Goal: Task Accomplishment & Management: Manage account settings

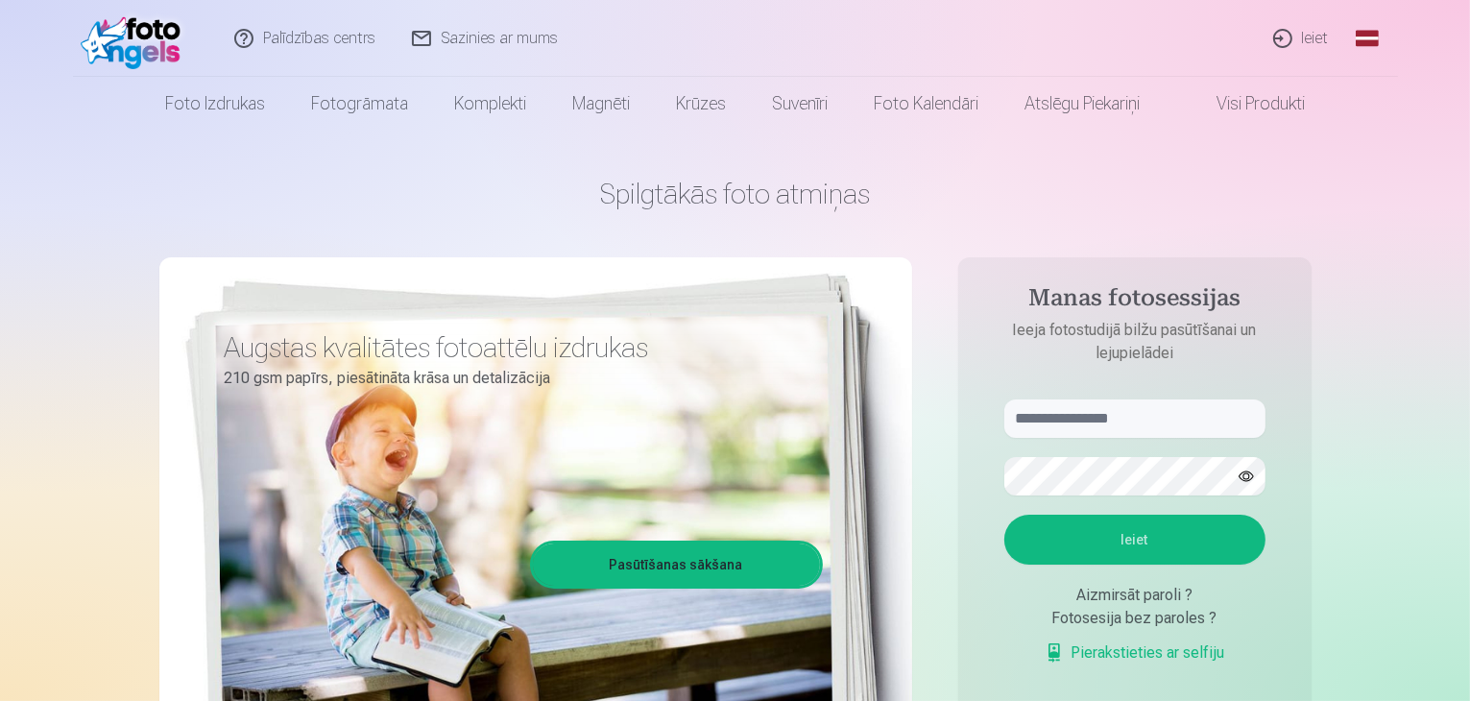
click at [1317, 41] on link "Ieiet" at bounding box center [1302, 38] width 92 height 77
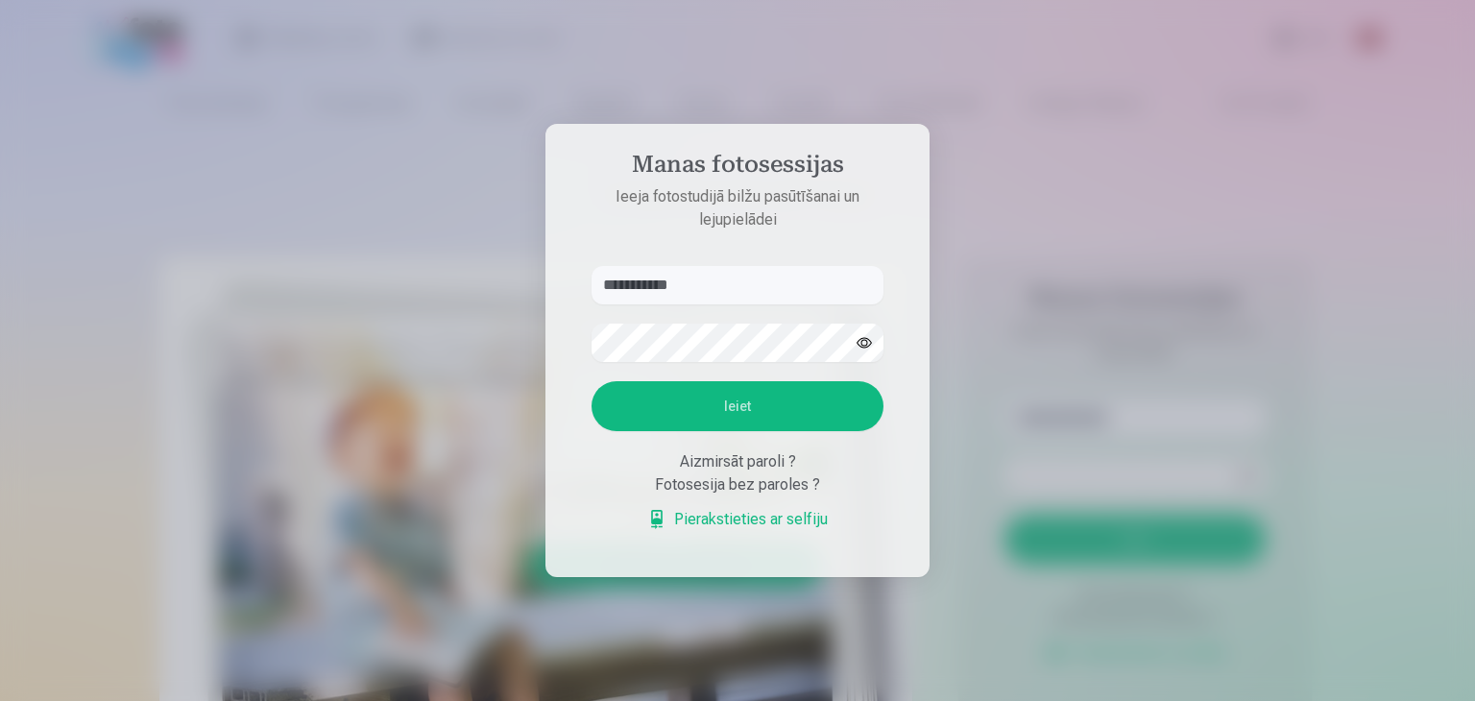
type input "**********"
click at [1098, 235] on div at bounding box center [737, 350] width 1475 height 701
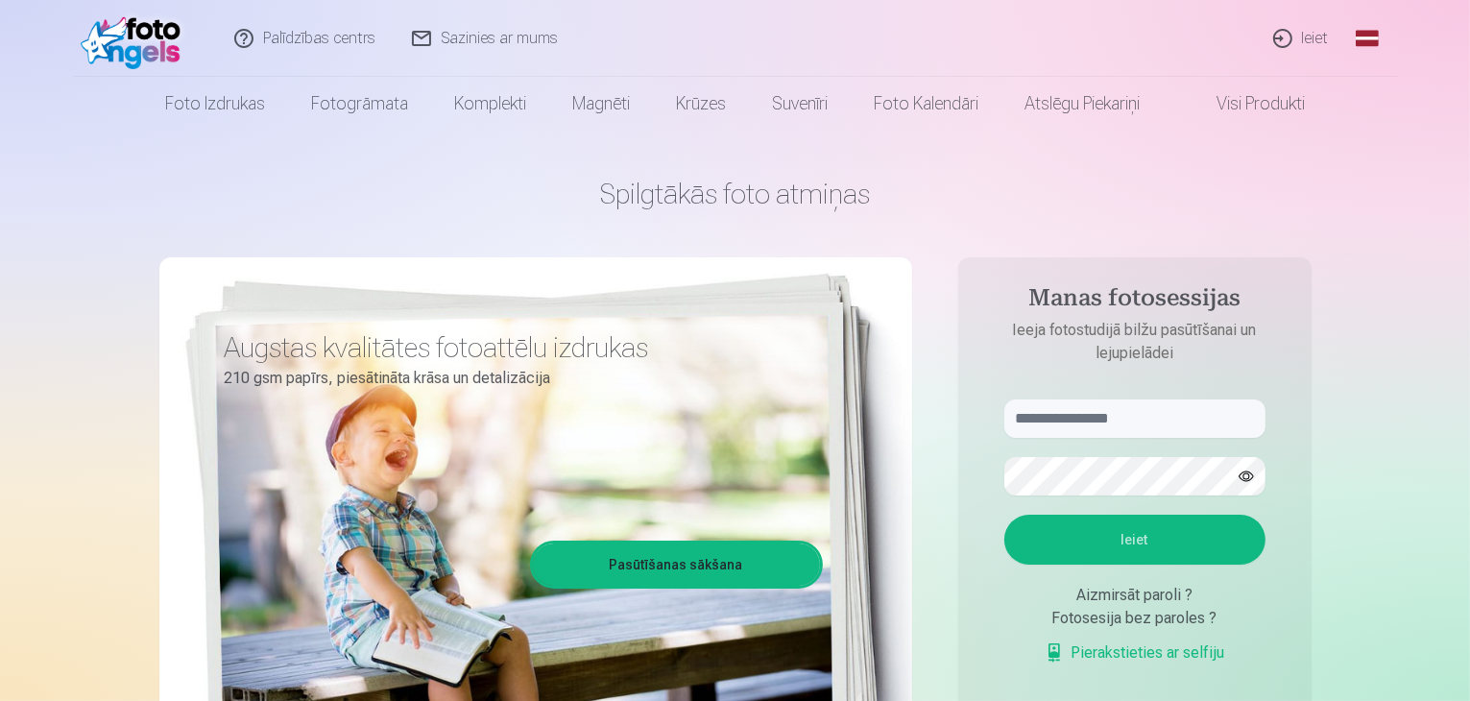
type input "**********"
click at [1129, 550] on button "Ieiet" at bounding box center [1134, 540] width 261 height 50
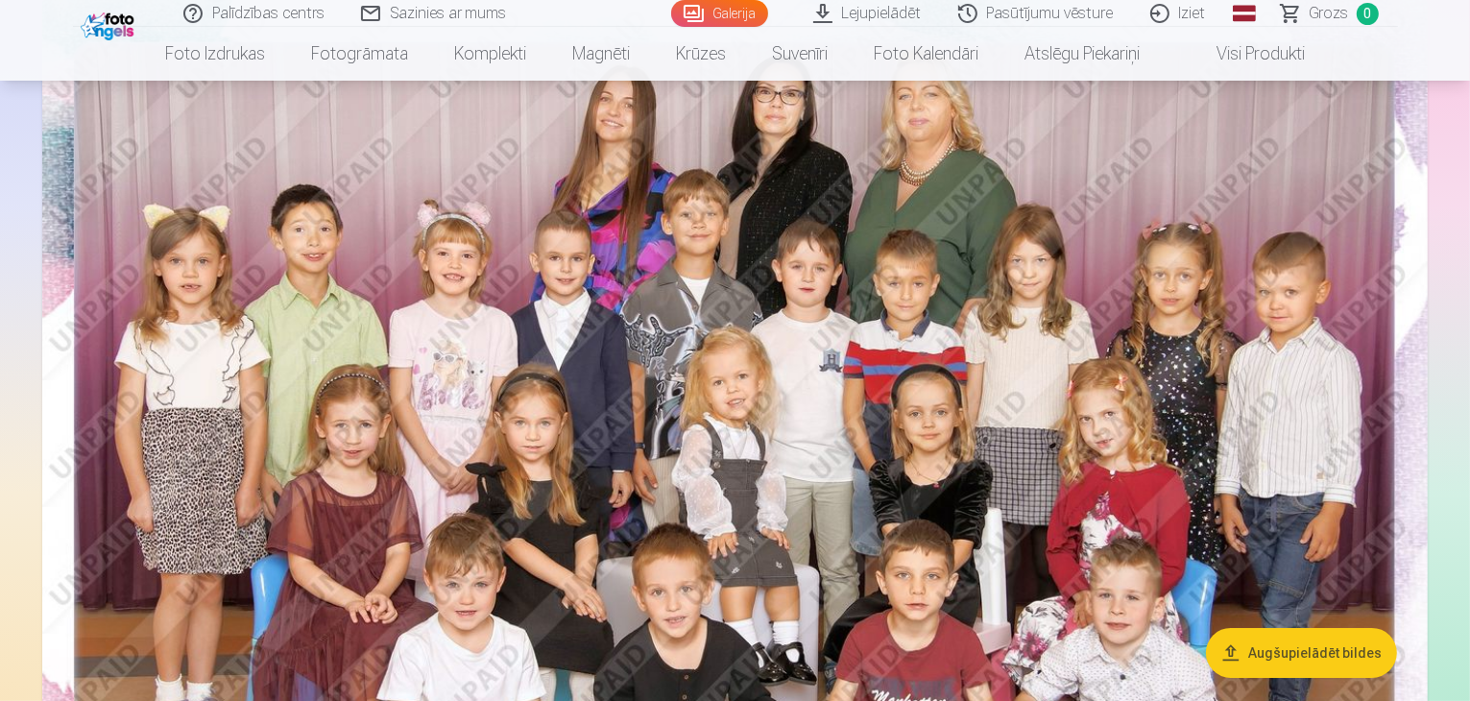
scroll to position [209, 0]
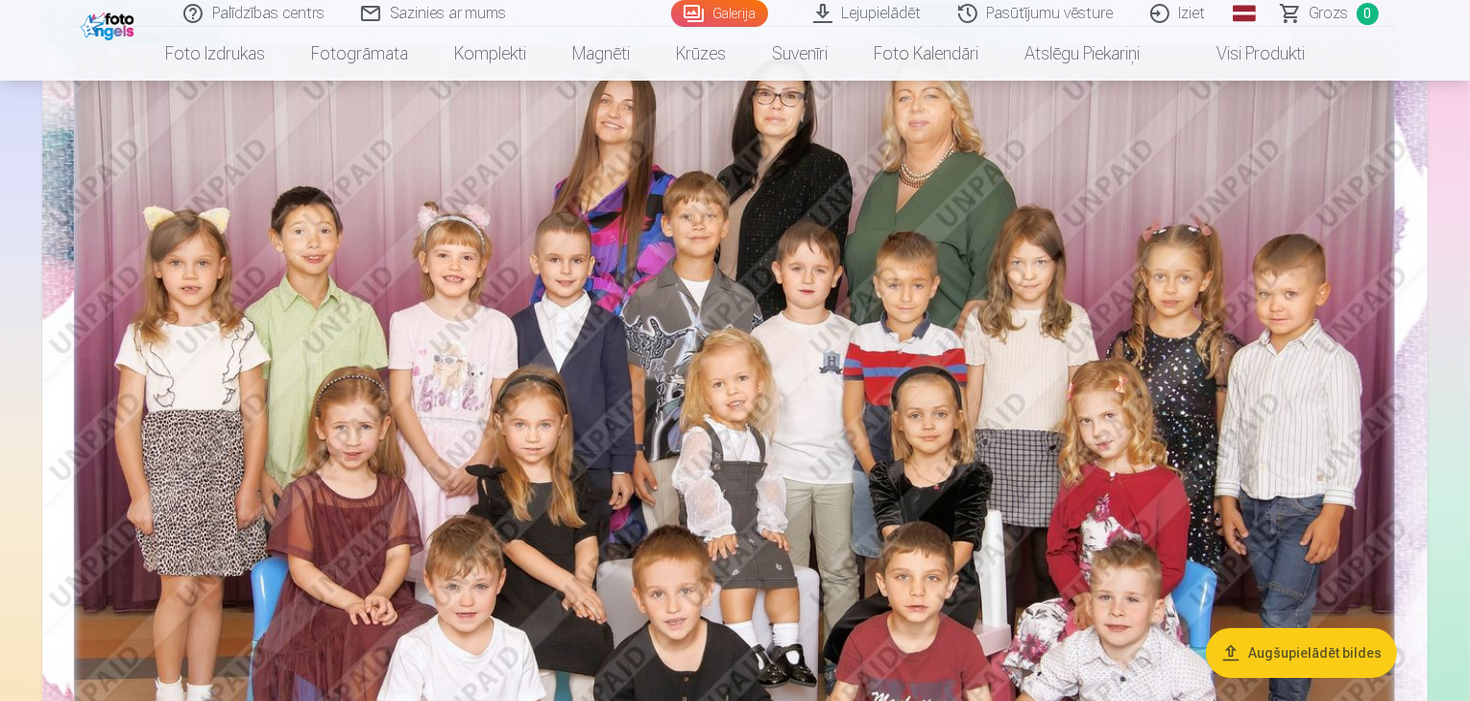
click at [895, 16] on link "Lejupielādēt" at bounding box center [868, 13] width 145 height 27
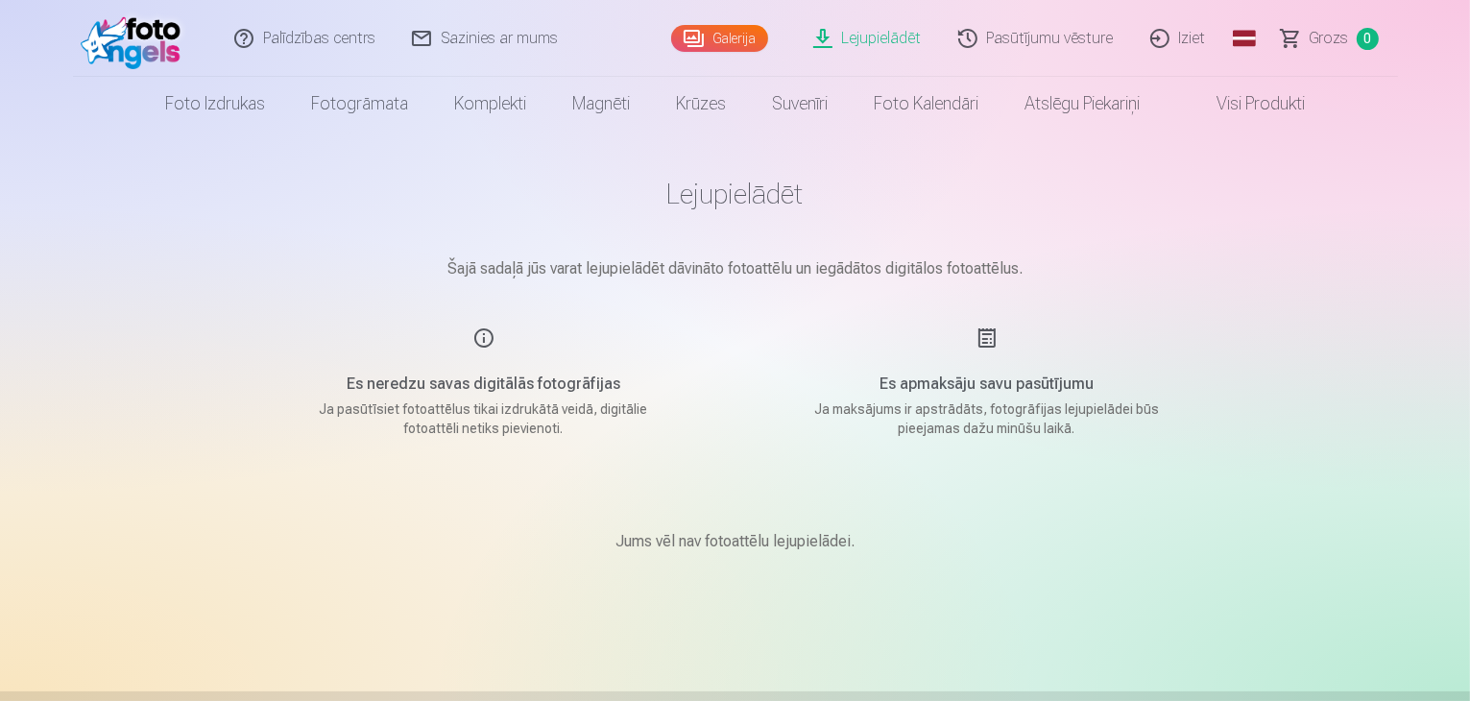
click at [751, 40] on link "Galerija" at bounding box center [719, 38] width 97 height 27
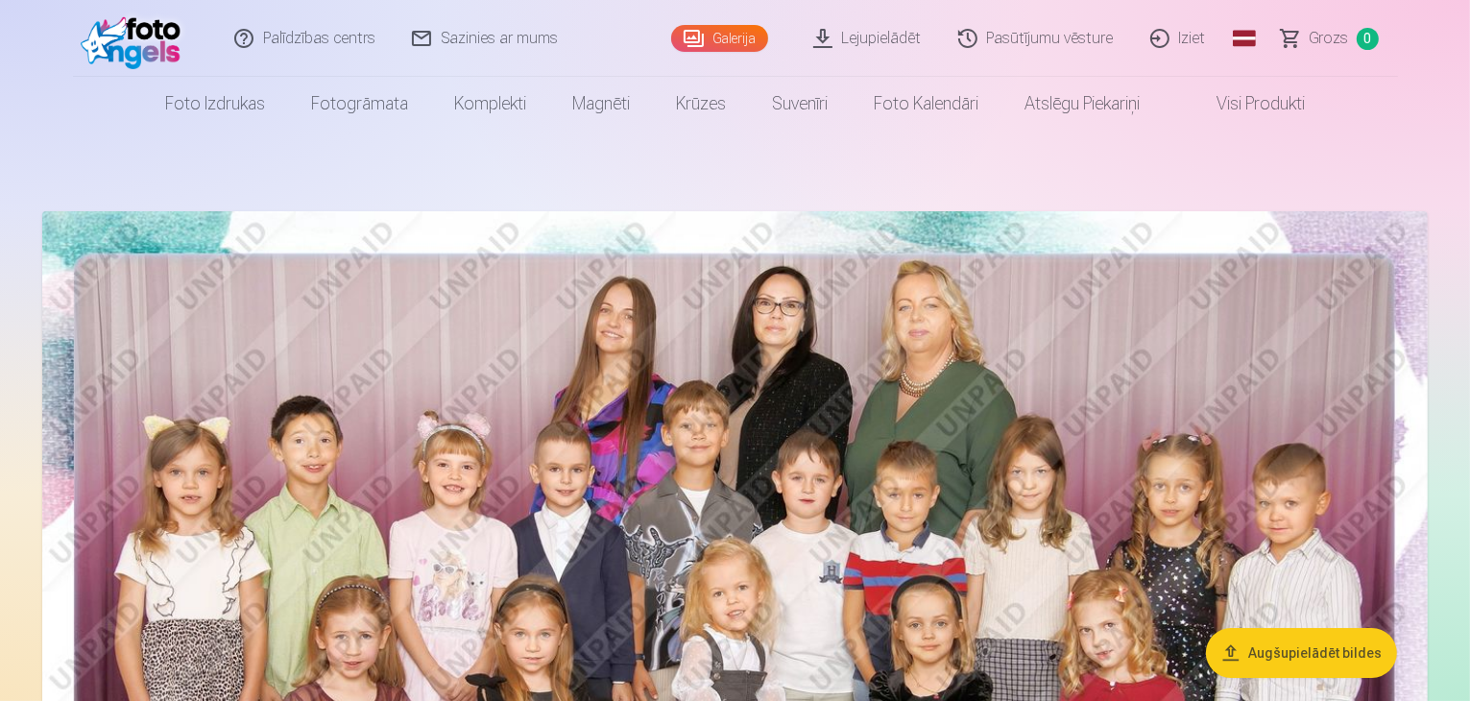
click at [1287, 649] on button "Augšupielādēt bildes" at bounding box center [1301, 653] width 191 height 50
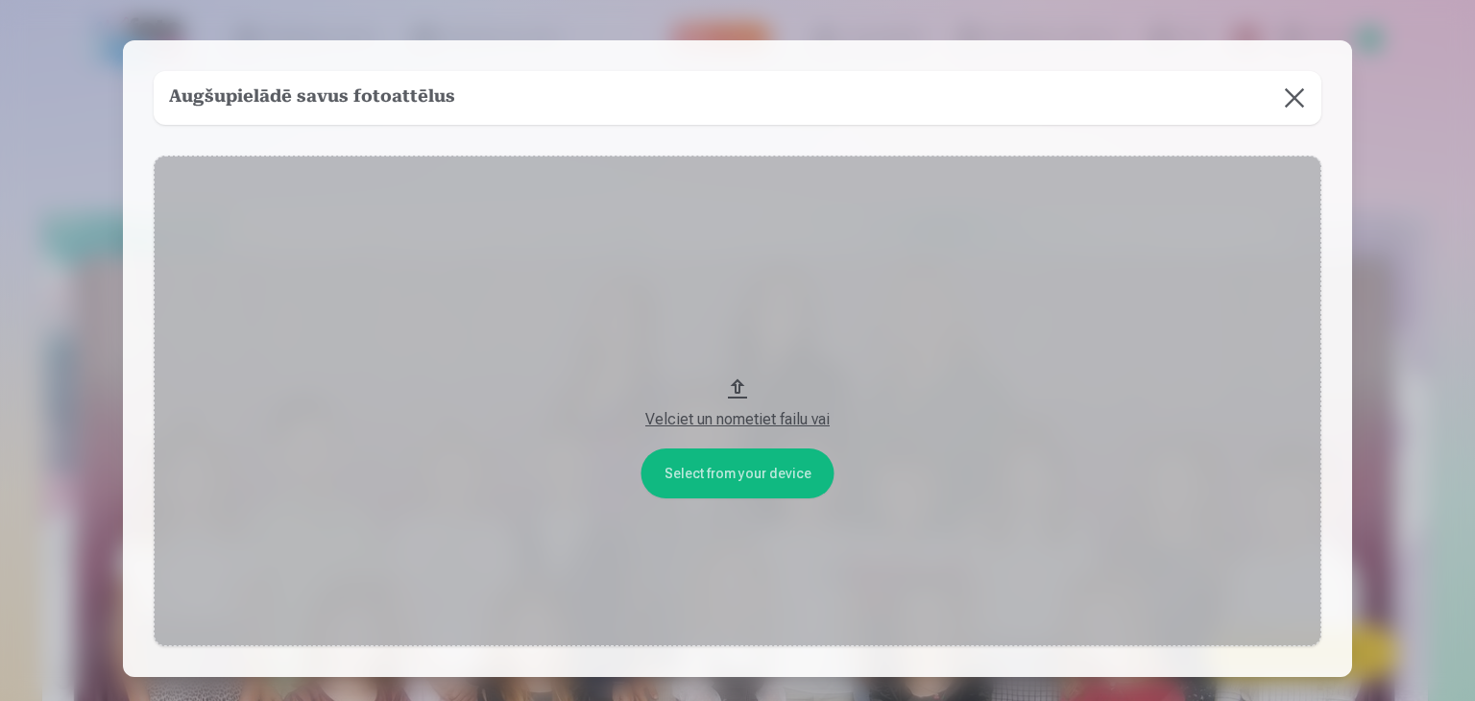
click at [724, 422] on div "Velciet un nometiet failu vai" at bounding box center [737, 419] width 1129 height 23
click at [708, 475] on button "Velciet un nometiet failu vai" at bounding box center [738, 401] width 1168 height 491
click at [1291, 105] on button at bounding box center [1294, 98] width 54 height 54
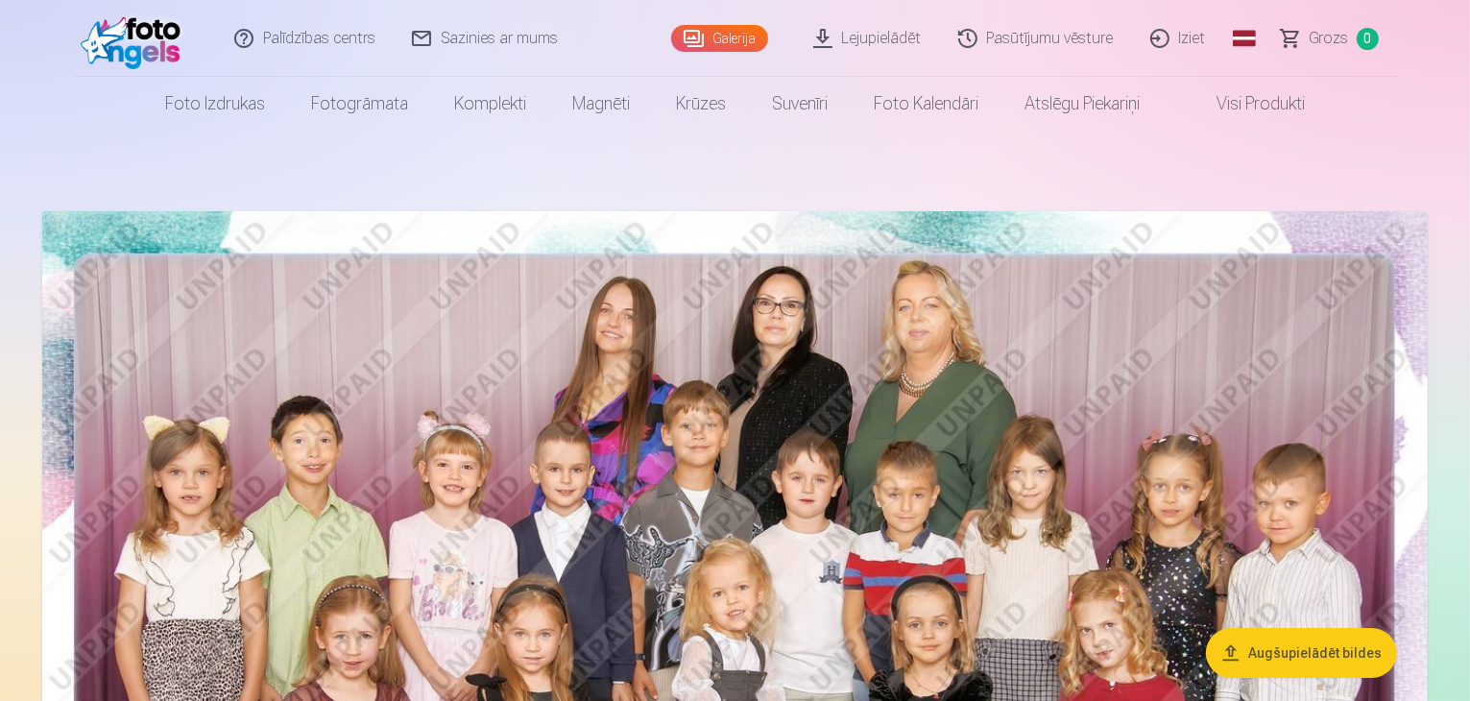
click at [1266, 104] on link "Visi produkti" at bounding box center [1245, 104] width 165 height 54
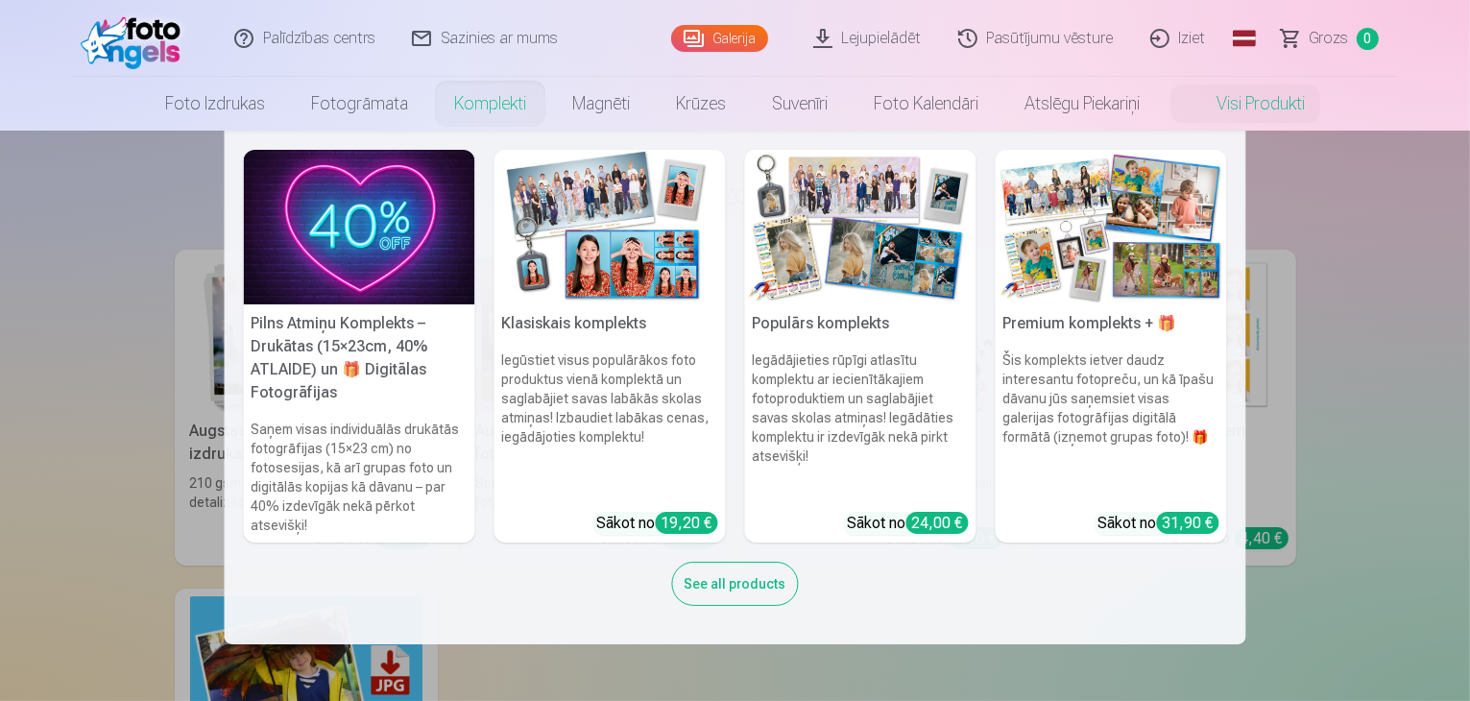
click at [478, 109] on link "Komplekti" at bounding box center [490, 104] width 118 height 54
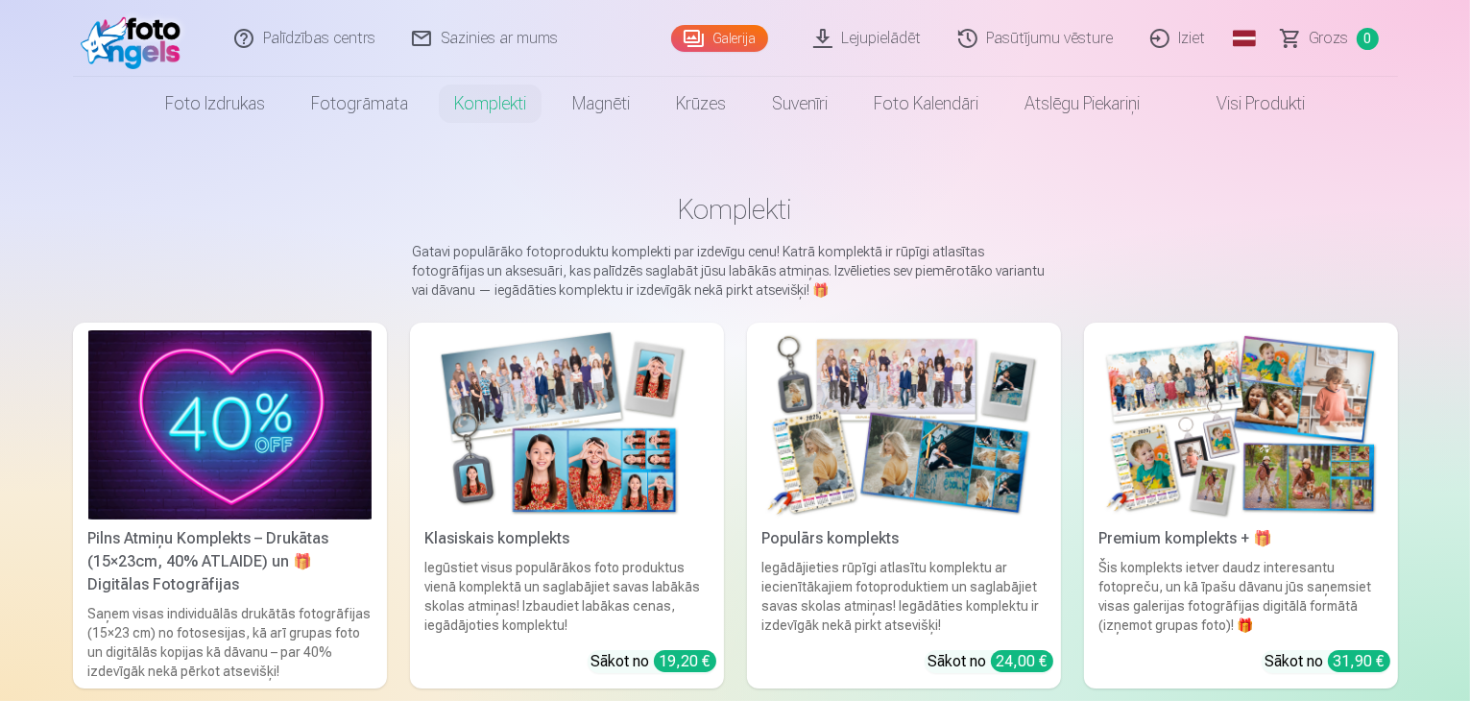
click at [1248, 109] on link "Visi produkti" at bounding box center [1245, 104] width 165 height 54
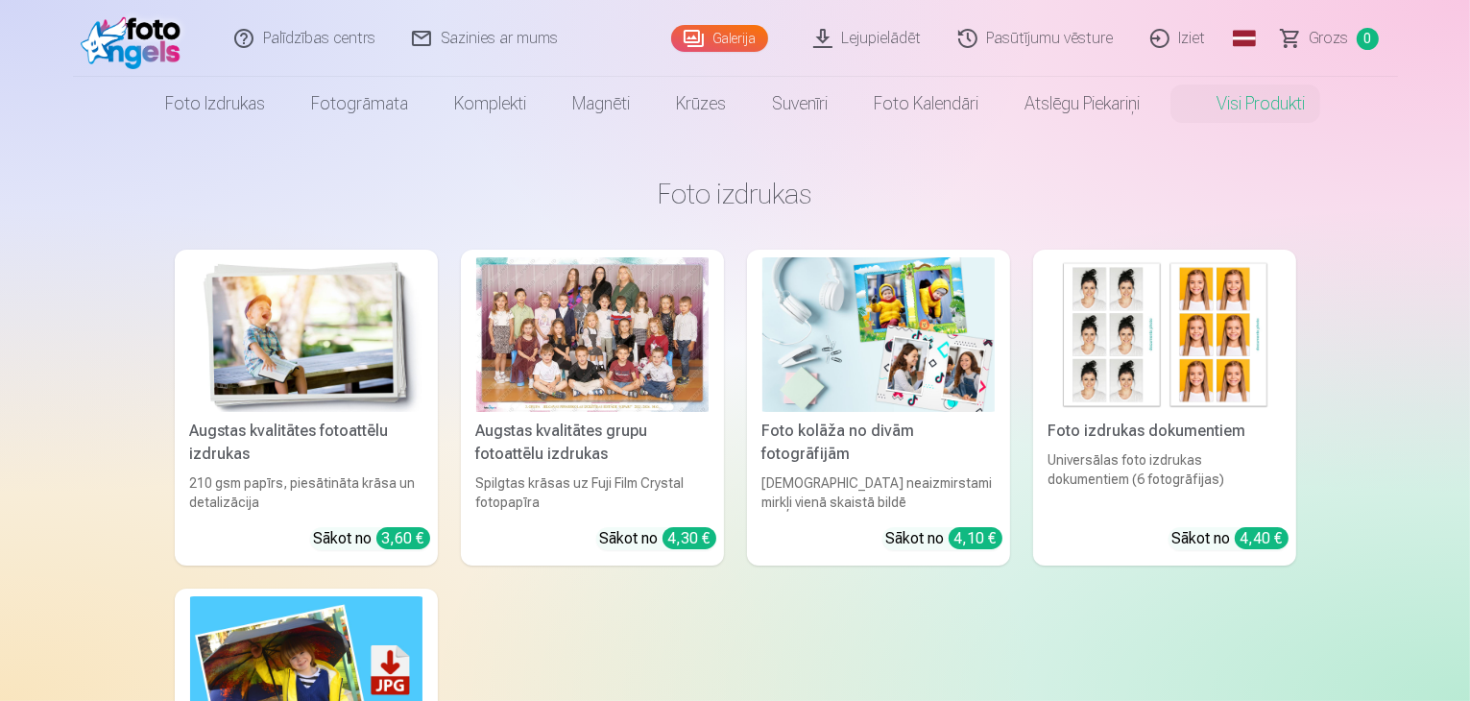
click at [747, 55] on div "Galerija" at bounding box center [724, 38] width 106 height 77
click at [737, 36] on link "Galerija" at bounding box center [719, 38] width 97 height 27
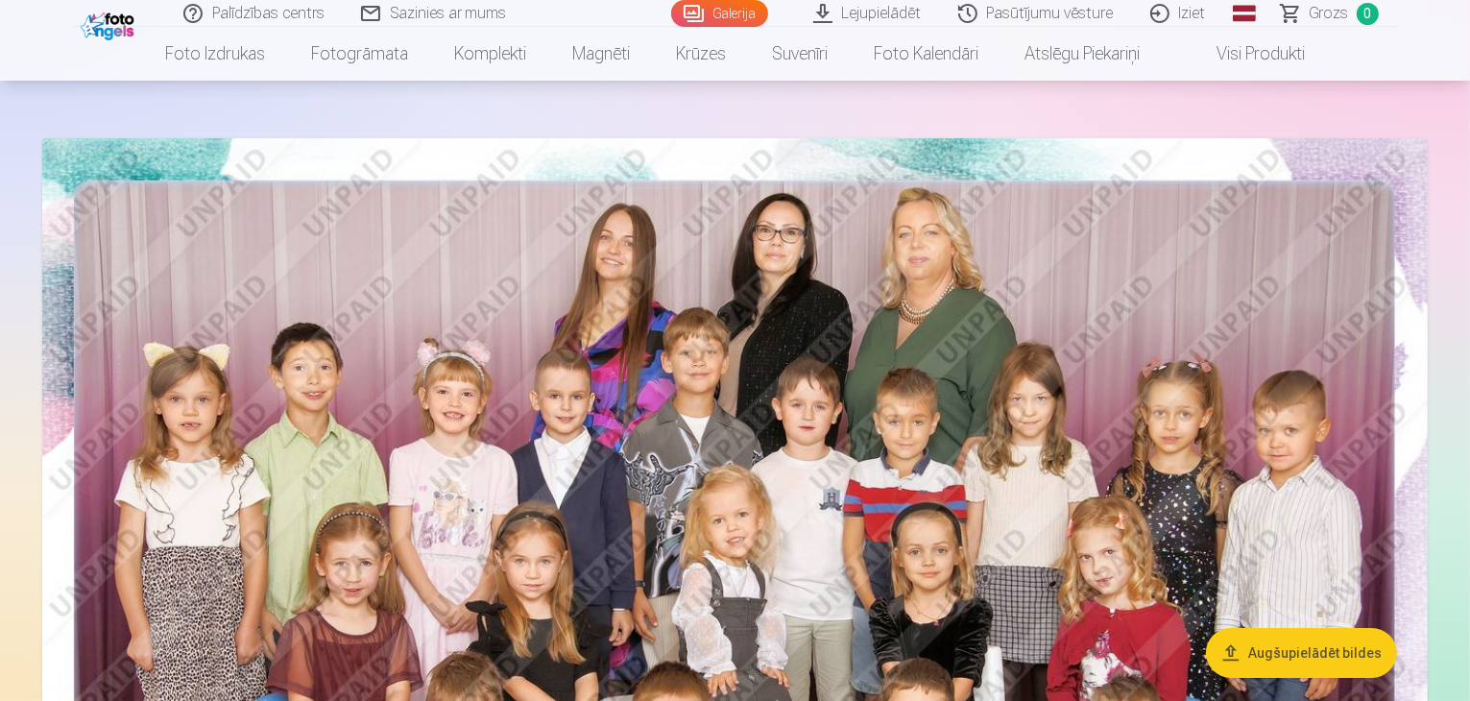
scroll to position [77, 0]
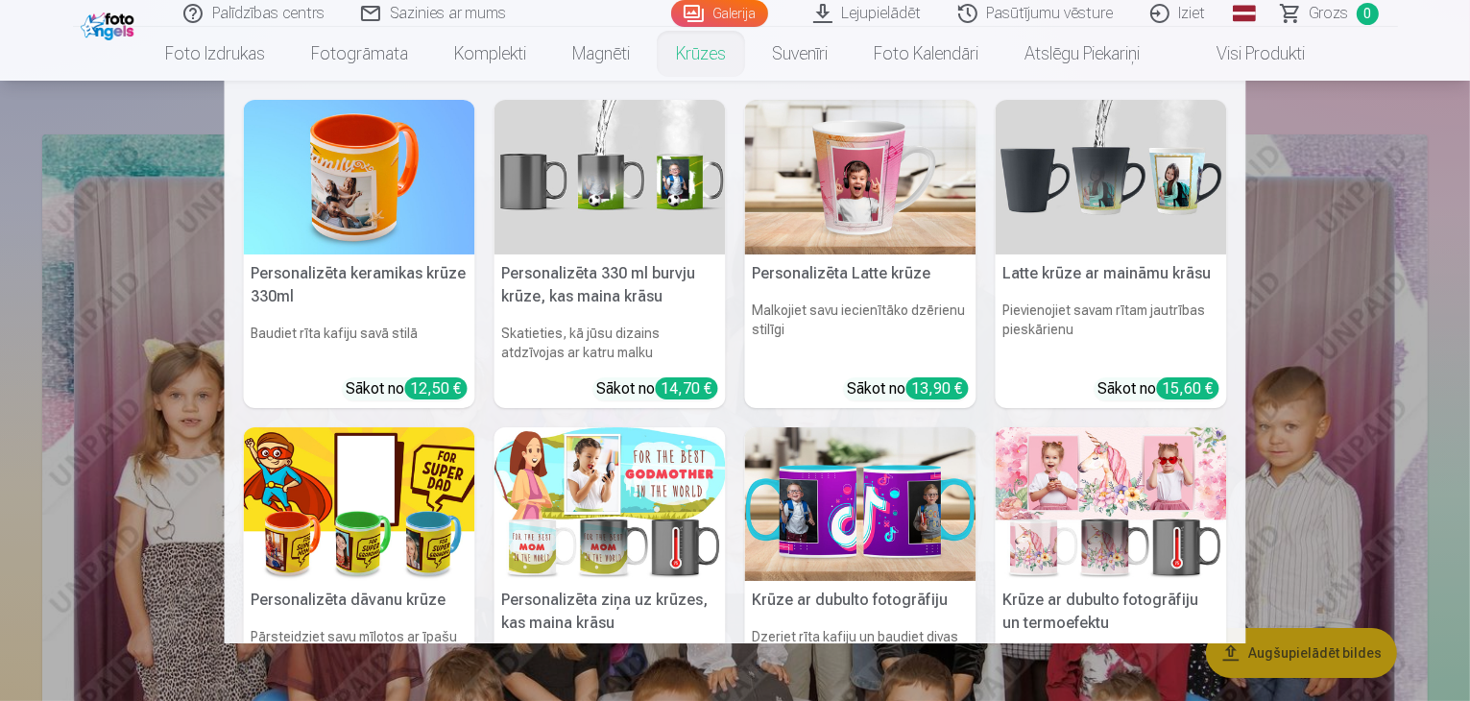
click at [1320, 120] on nav "Personalizēta keramikas krūze 330ml Baudiet rīta kafiju savā stilā Sākot no 12,…" at bounding box center [735, 362] width 1470 height 563
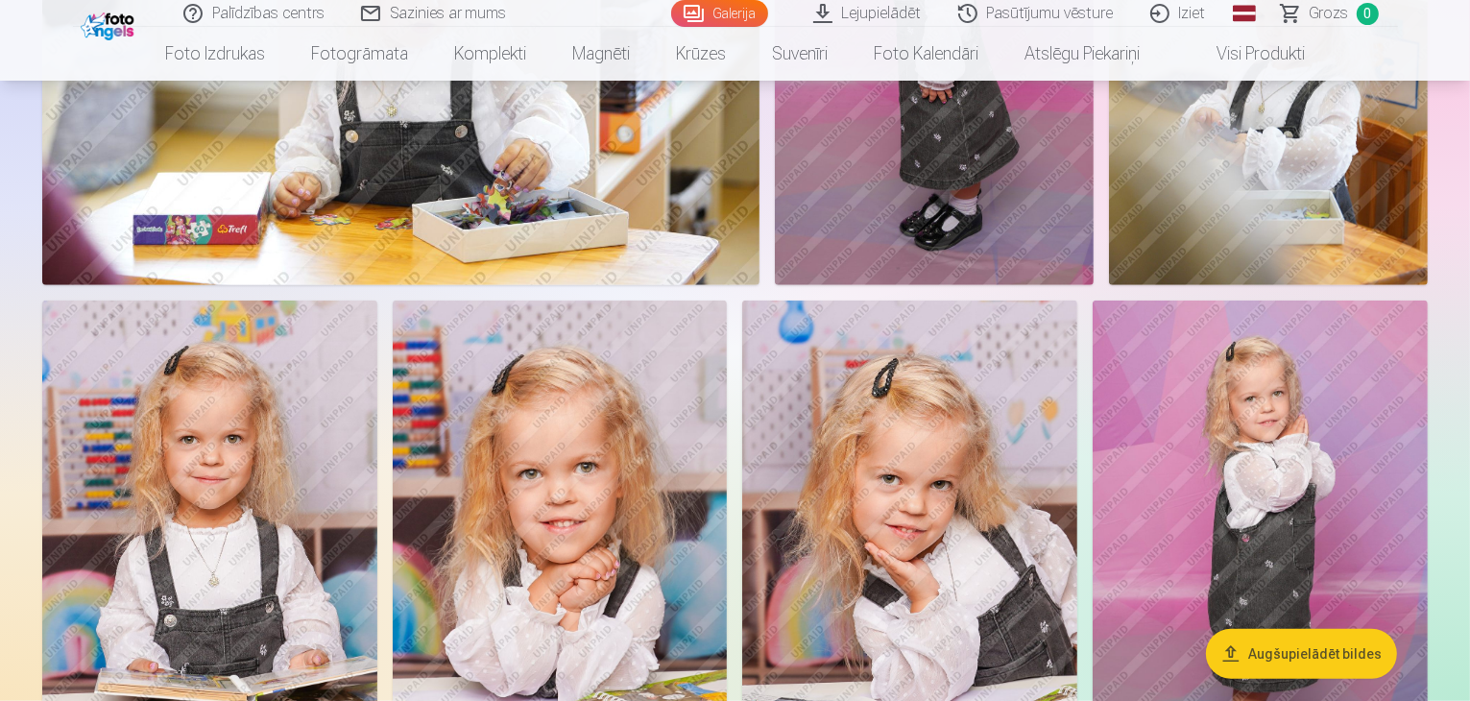
scroll to position [170, 0]
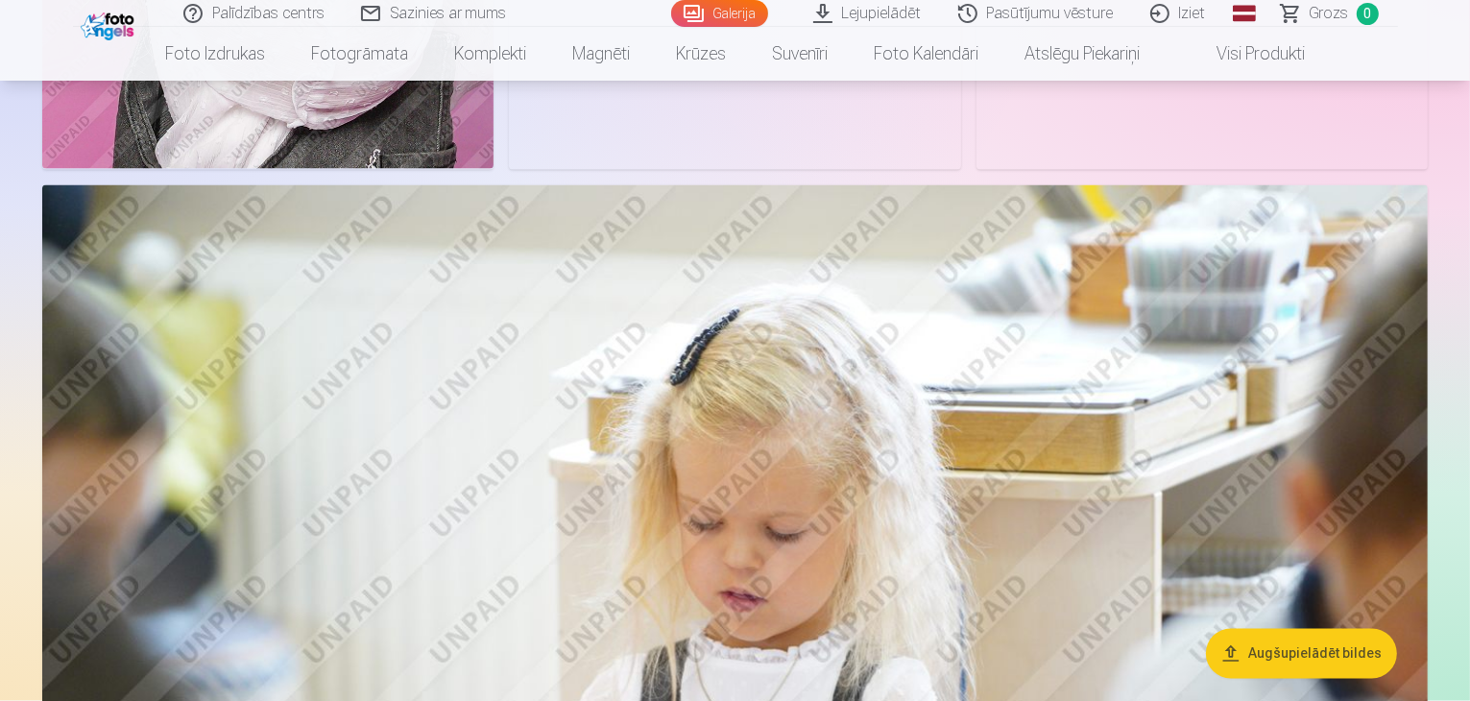
scroll to position [3226, 0]
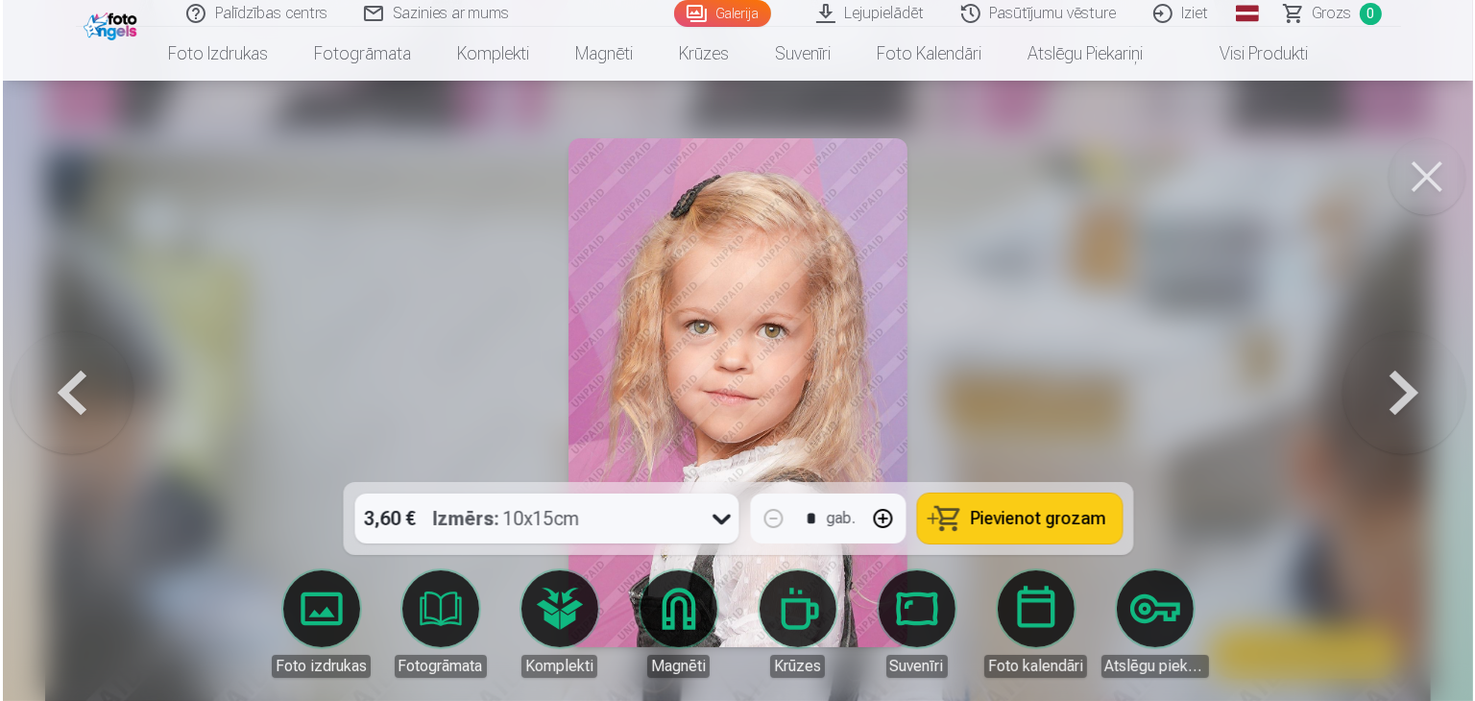
scroll to position [3236, 0]
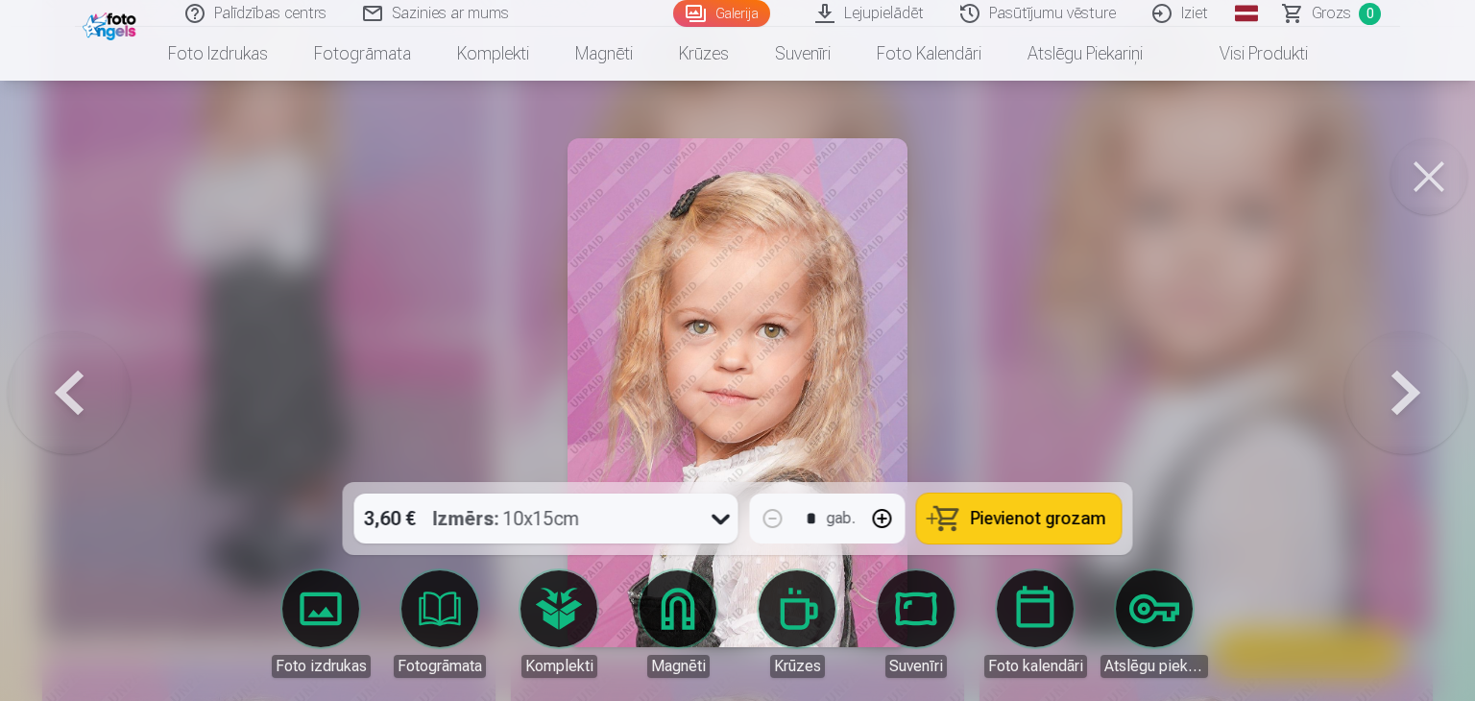
click at [1407, 398] on button at bounding box center [1405, 393] width 123 height 140
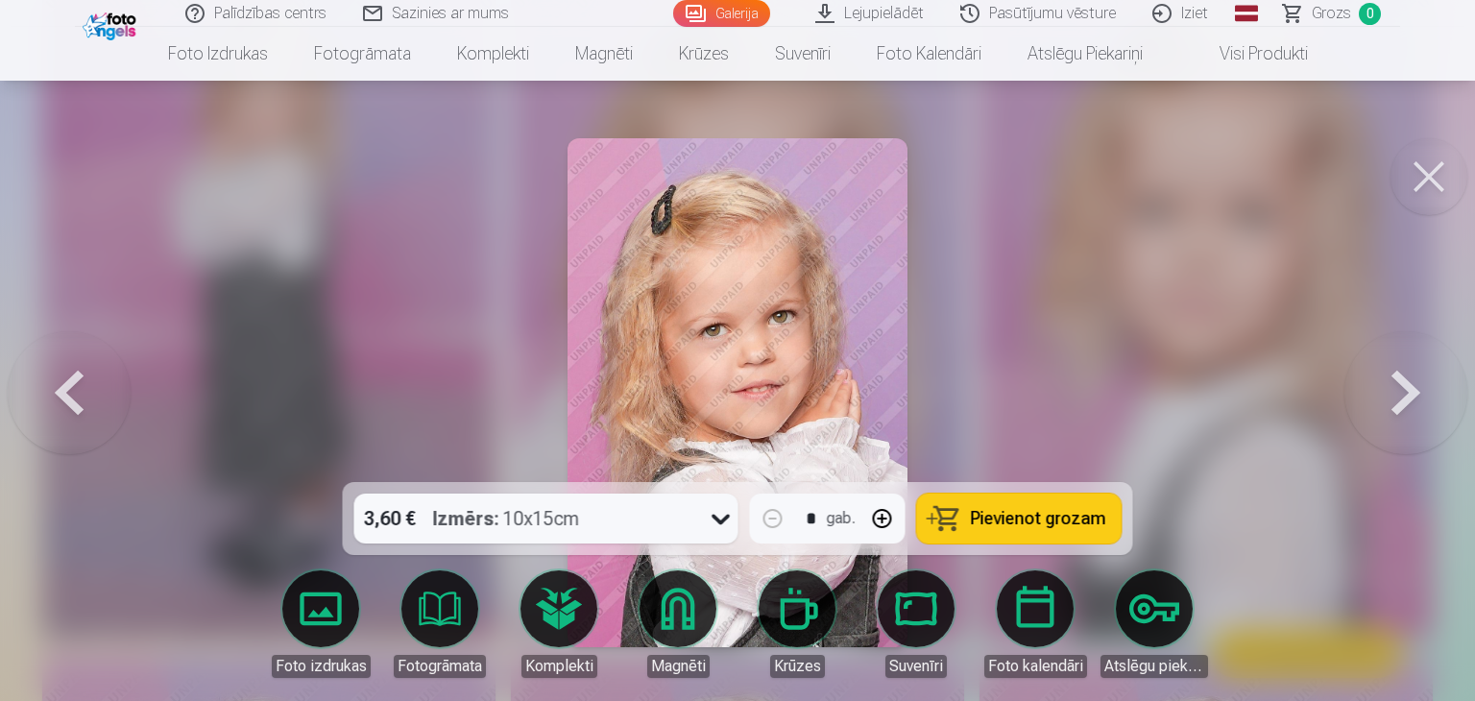
click at [1407, 398] on button at bounding box center [1405, 393] width 123 height 140
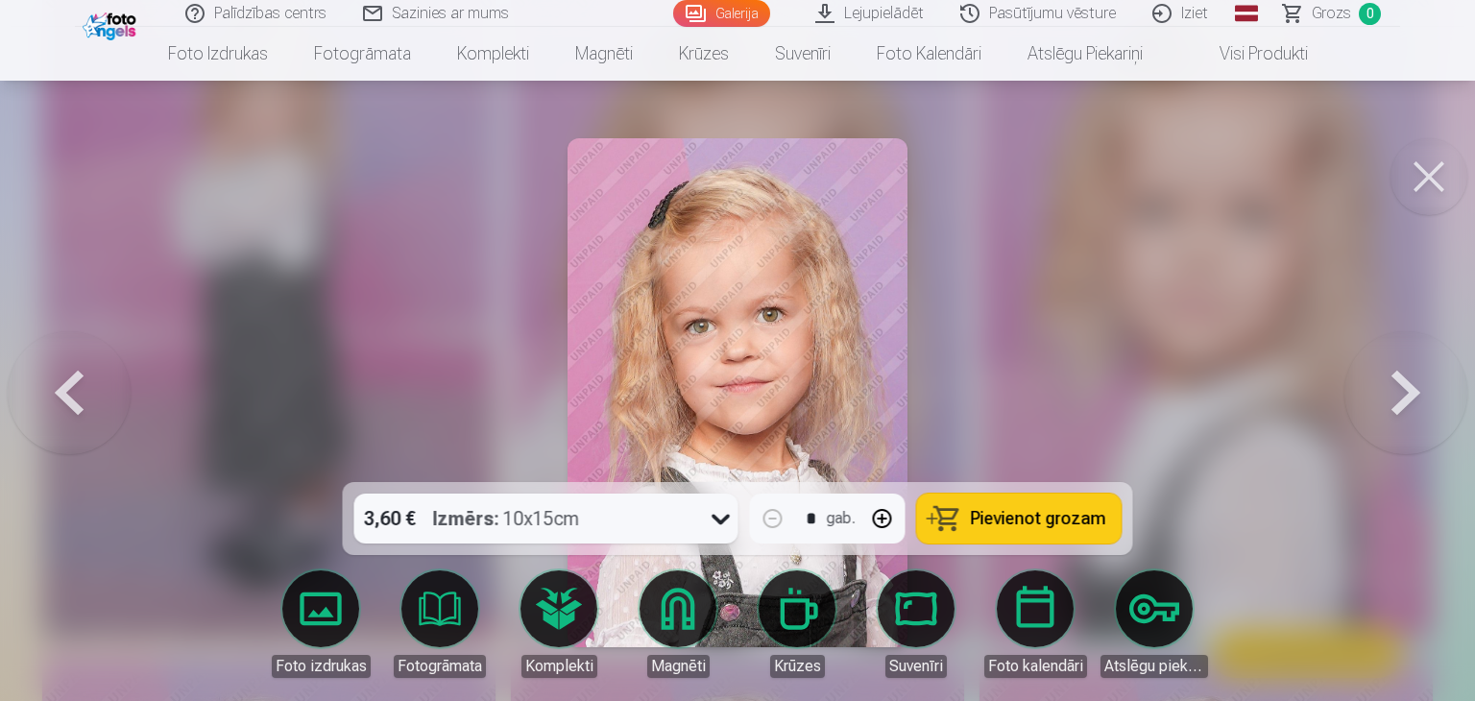
click at [1407, 398] on button at bounding box center [1405, 393] width 123 height 140
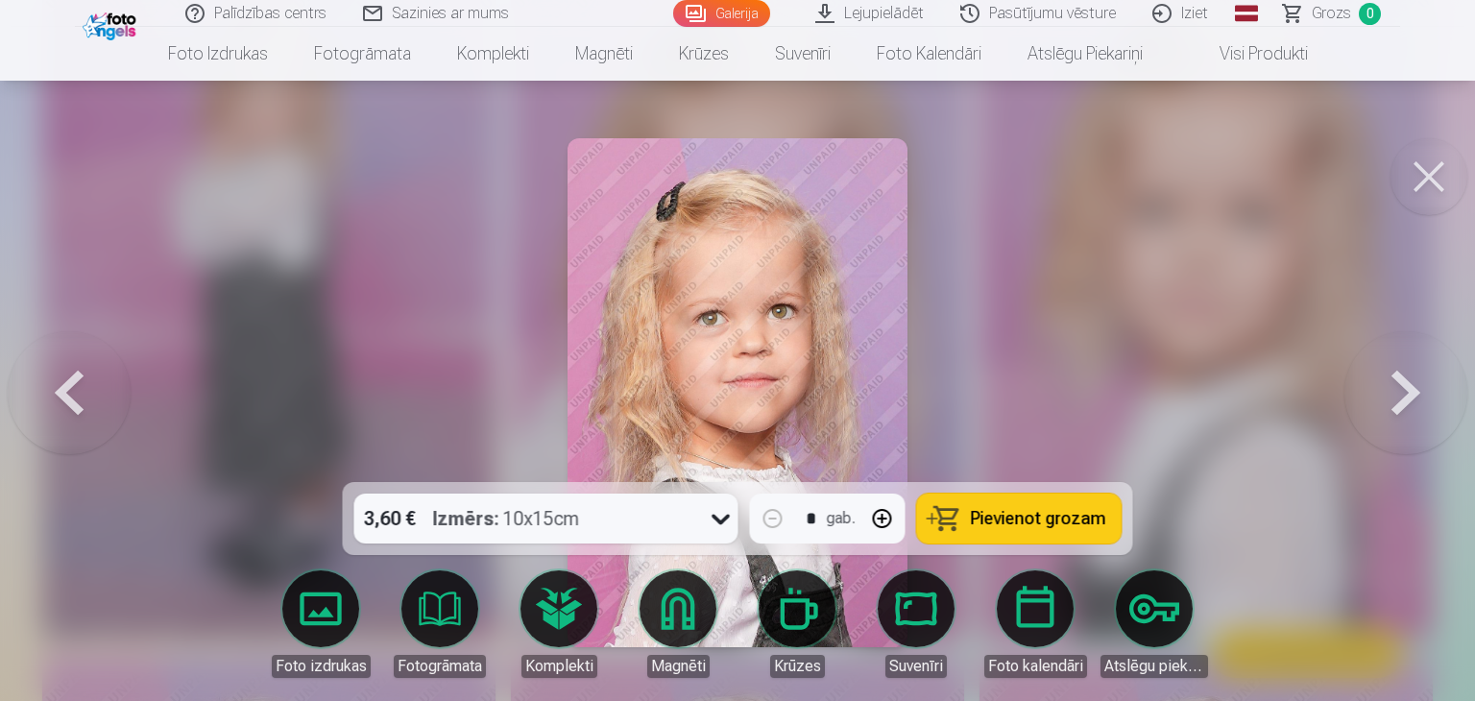
click at [1407, 398] on button at bounding box center [1405, 393] width 123 height 140
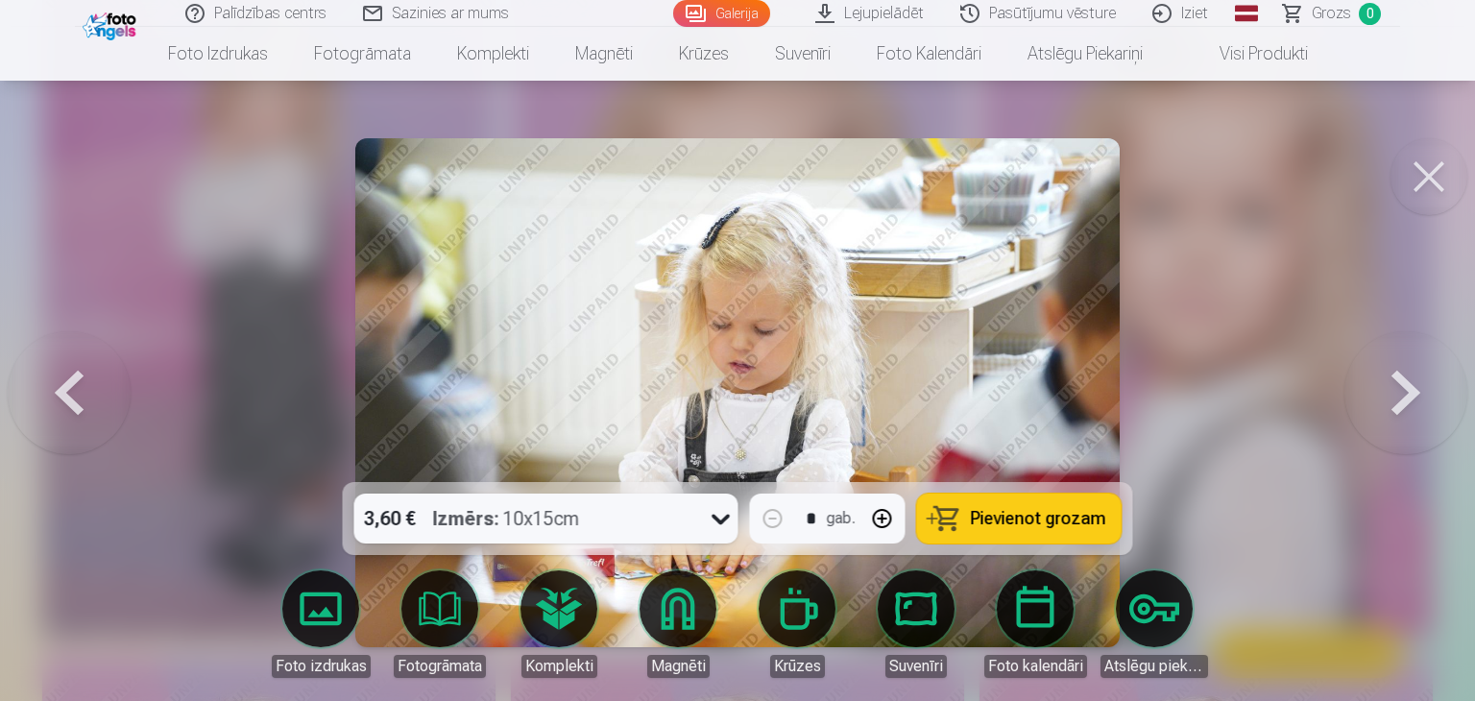
click at [1407, 398] on button at bounding box center [1405, 393] width 123 height 140
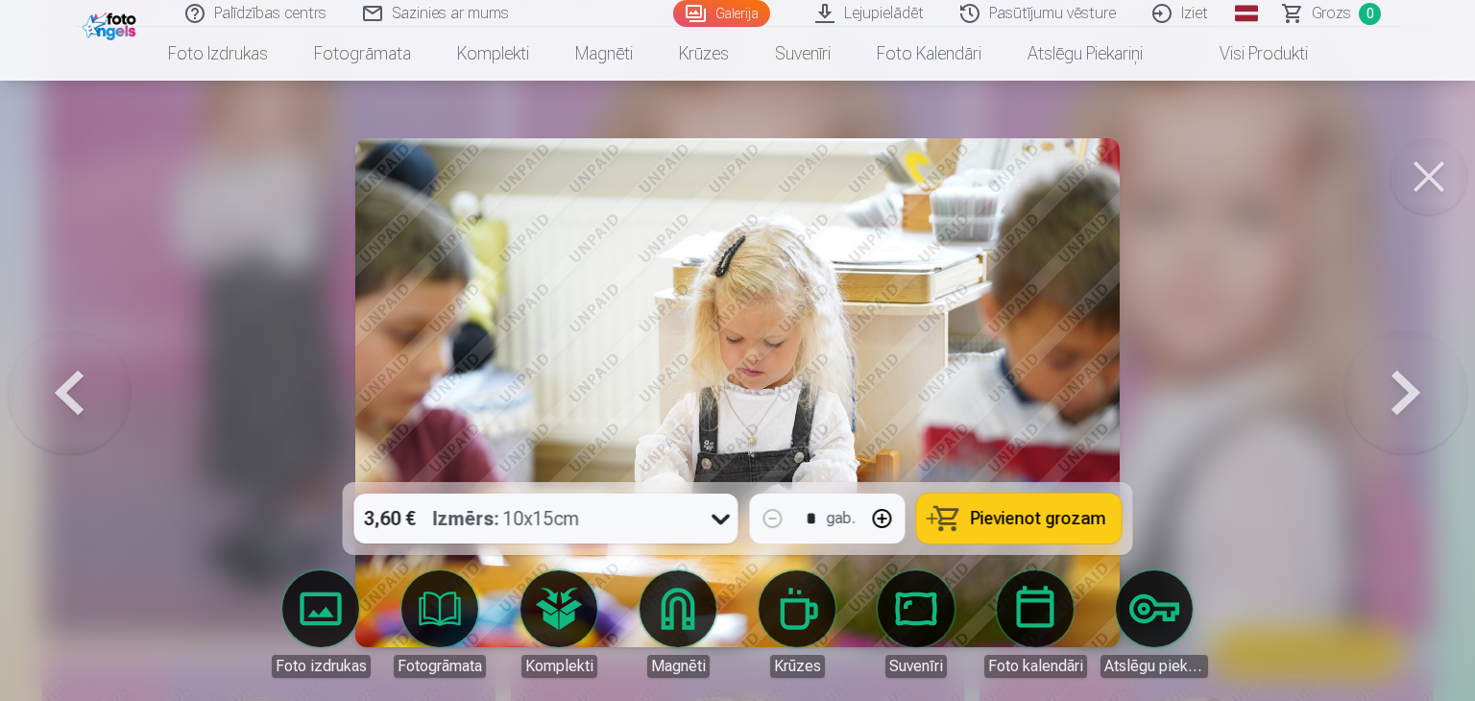
click at [1407, 398] on button at bounding box center [1405, 393] width 123 height 140
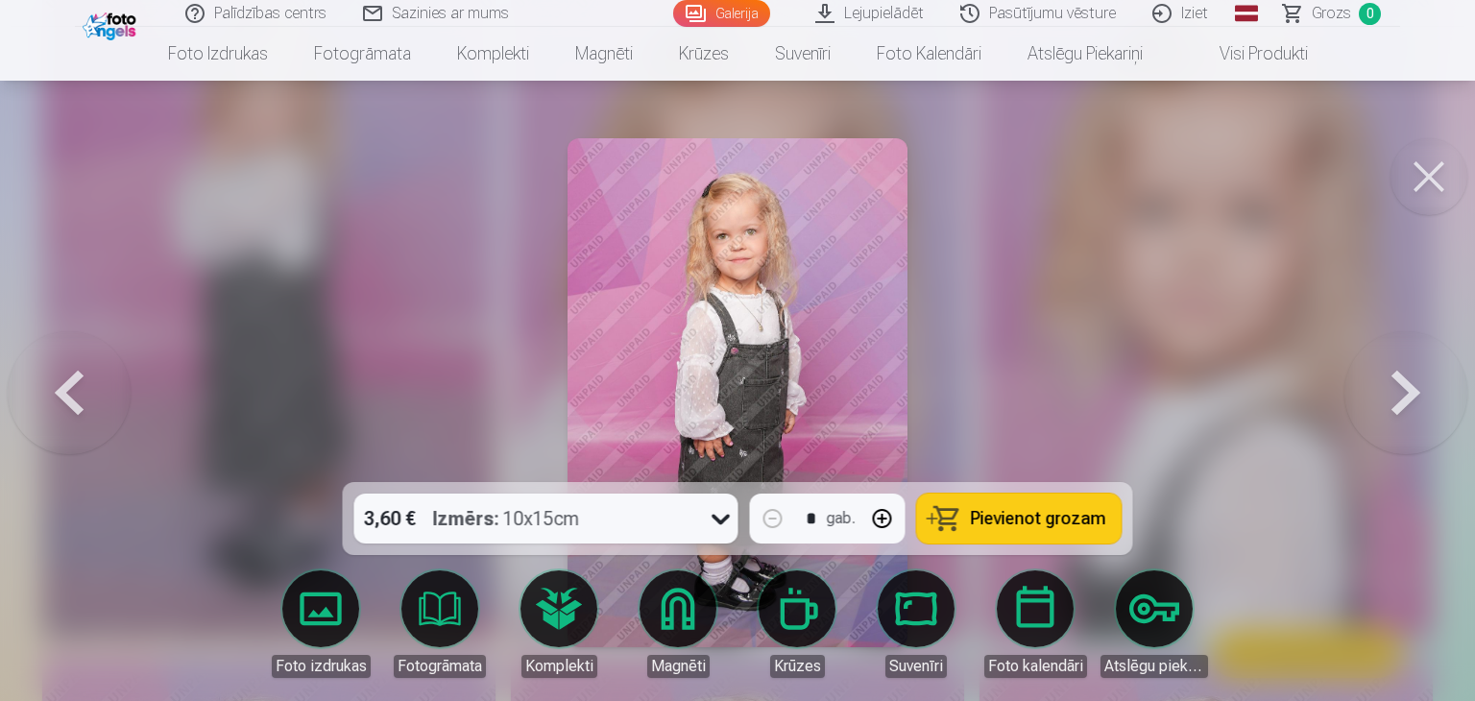
click at [1407, 398] on button at bounding box center [1405, 393] width 123 height 140
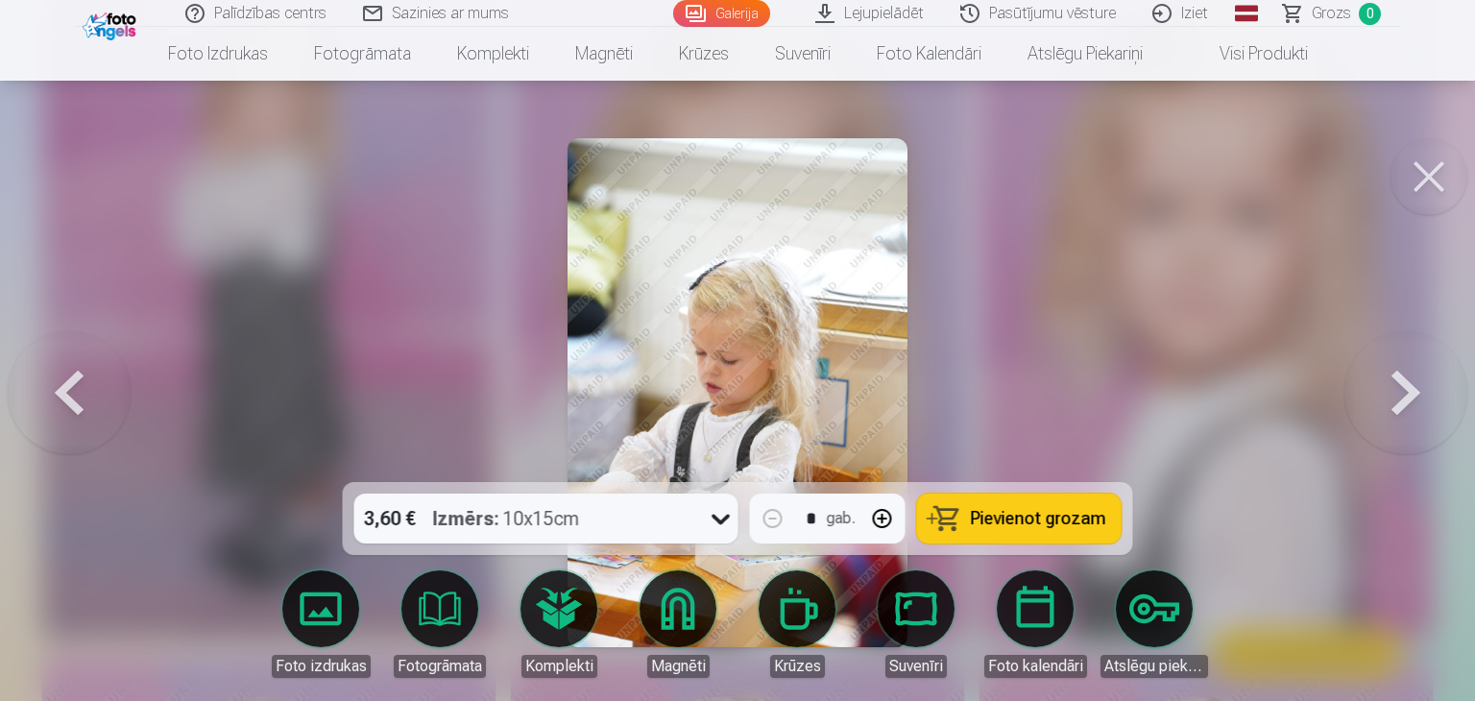
click at [1407, 398] on button at bounding box center [1405, 393] width 123 height 140
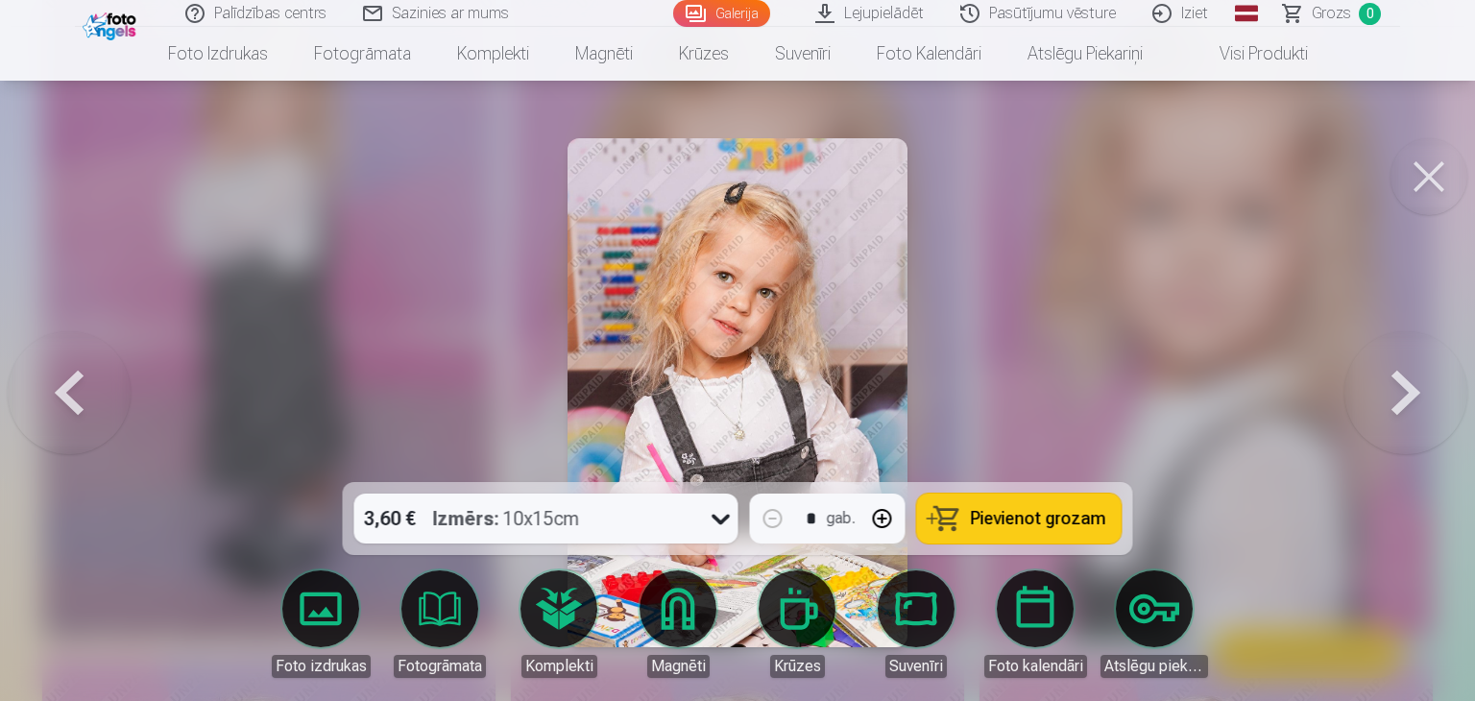
click at [1407, 398] on button at bounding box center [1405, 393] width 123 height 140
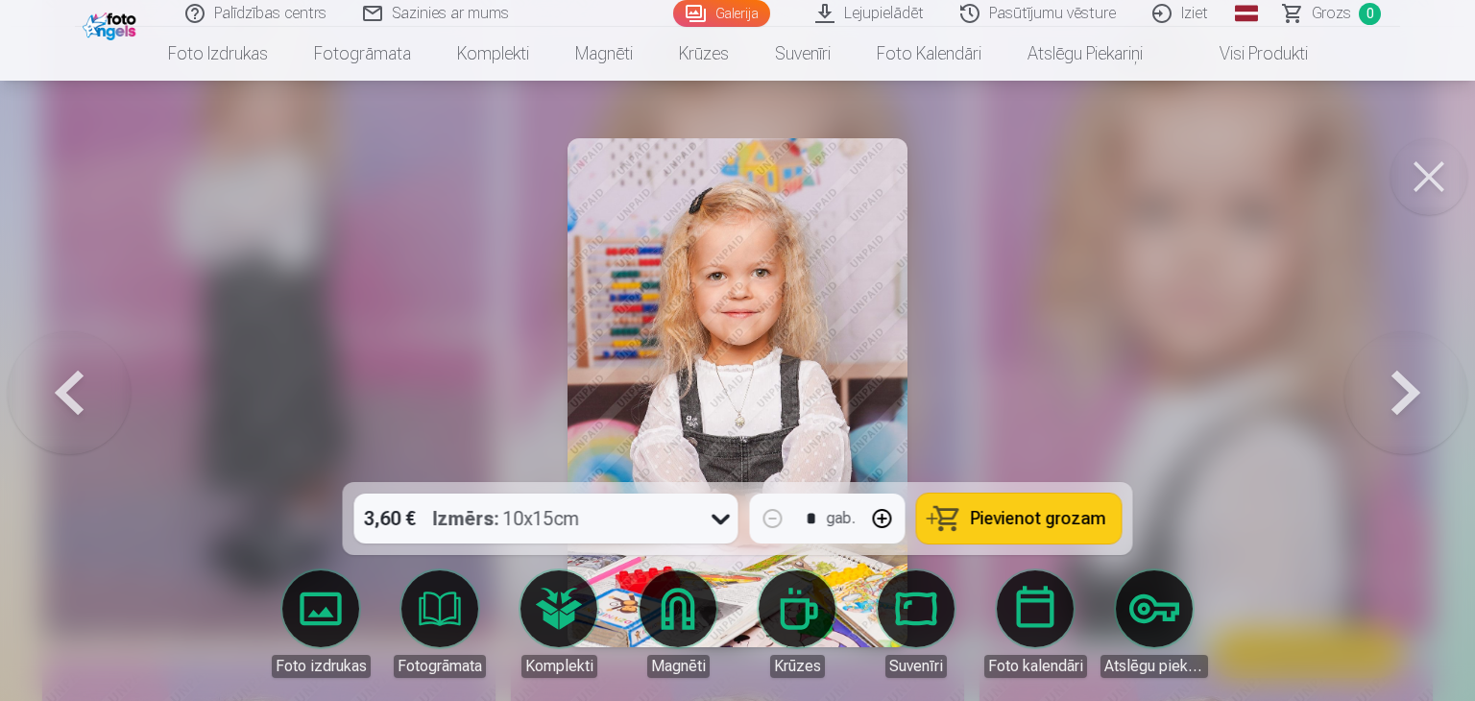
click at [1407, 398] on button at bounding box center [1405, 393] width 123 height 140
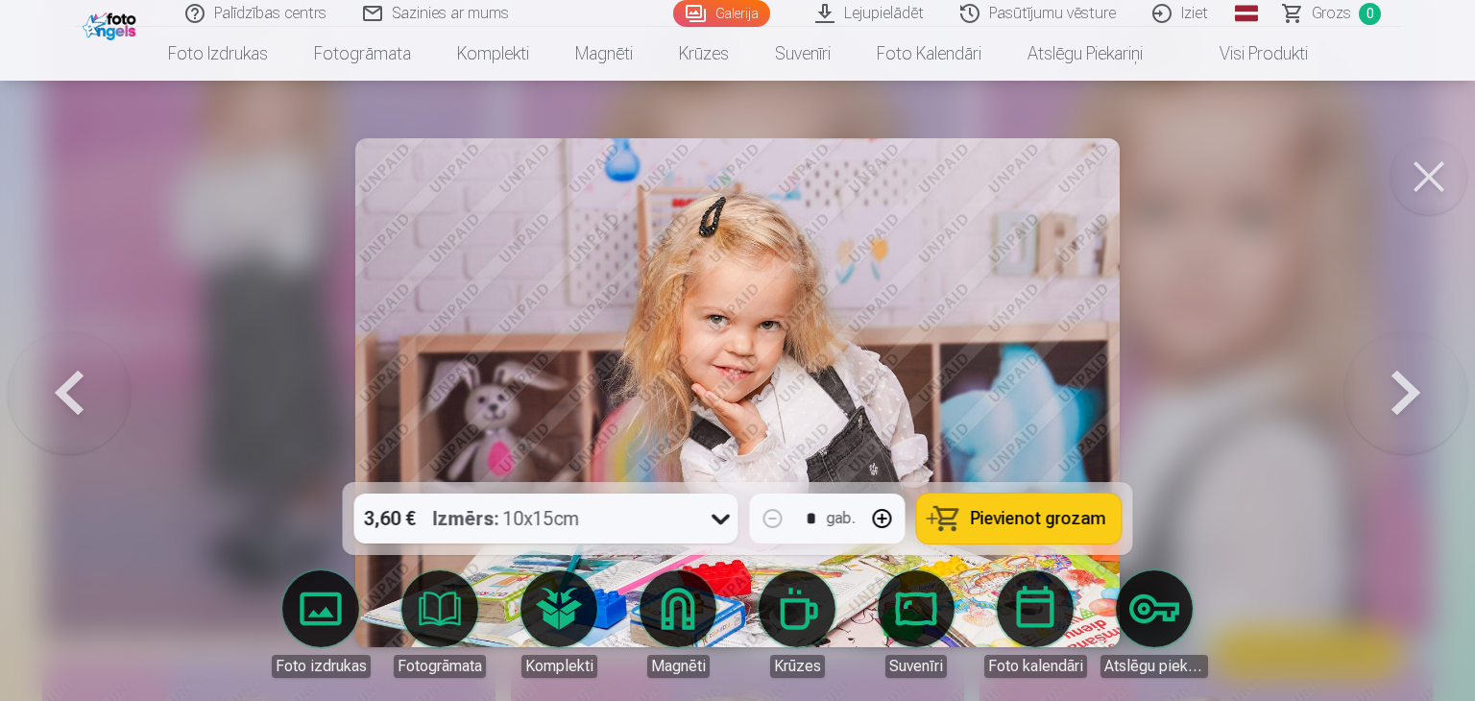
click at [1407, 398] on button at bounding box center [1405, 393] width 123 height 140
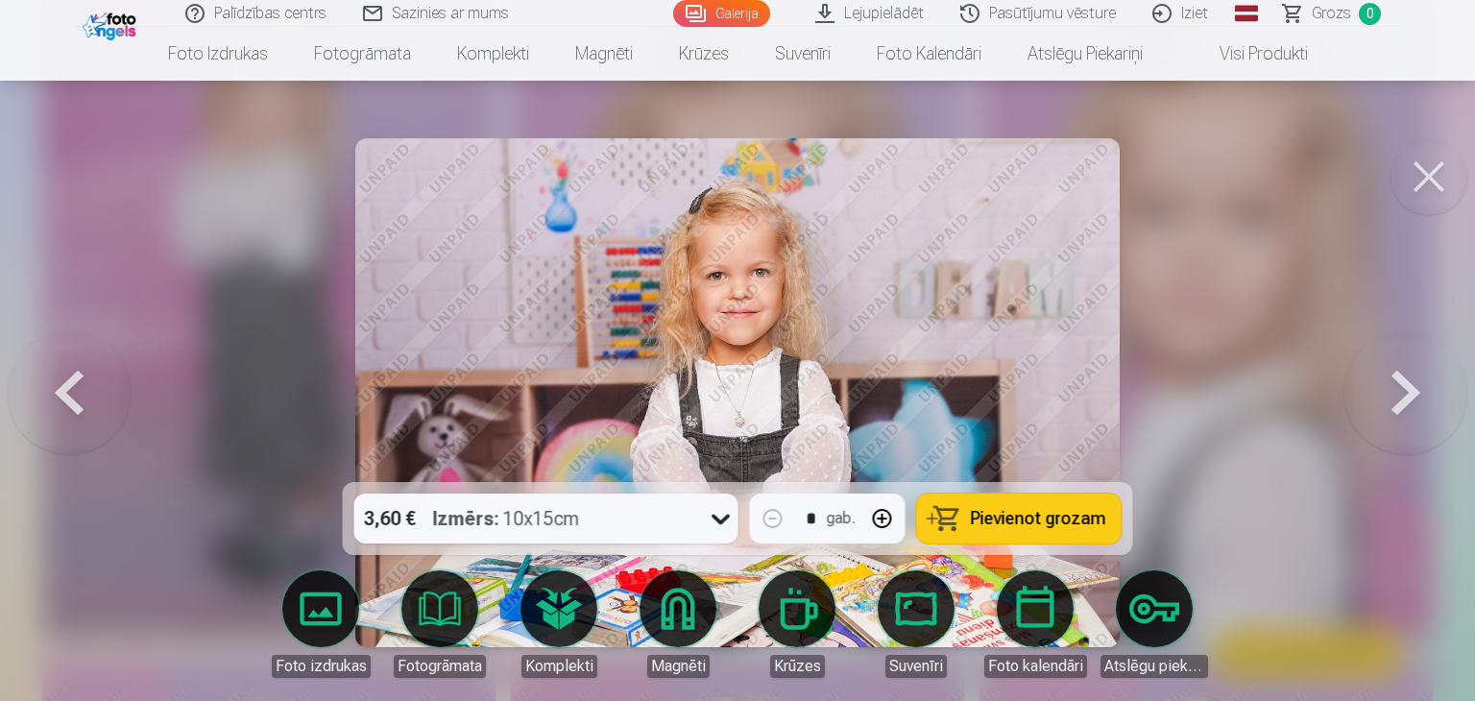
click at [1430, 186] on button at bounding box center [1428, 176] width 77 height 77
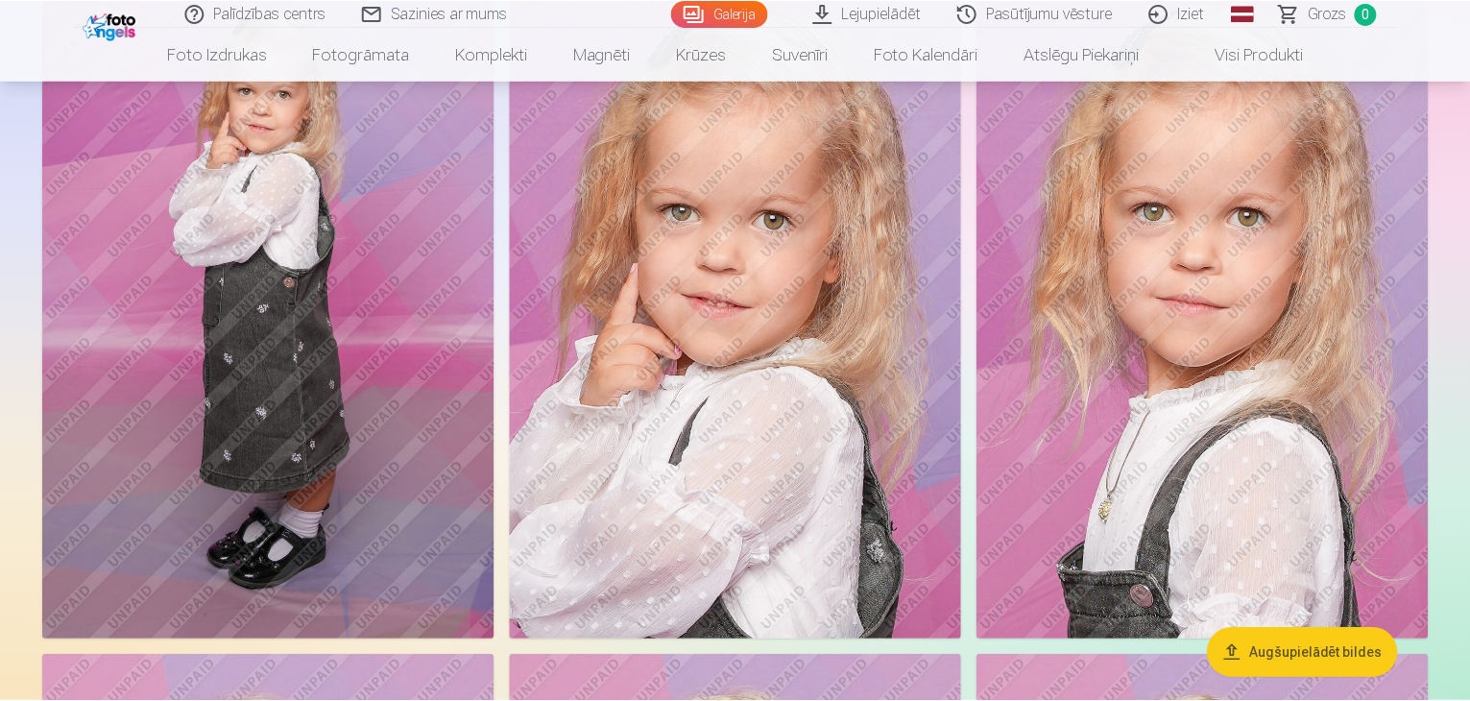
scroll to position [3226, 0]
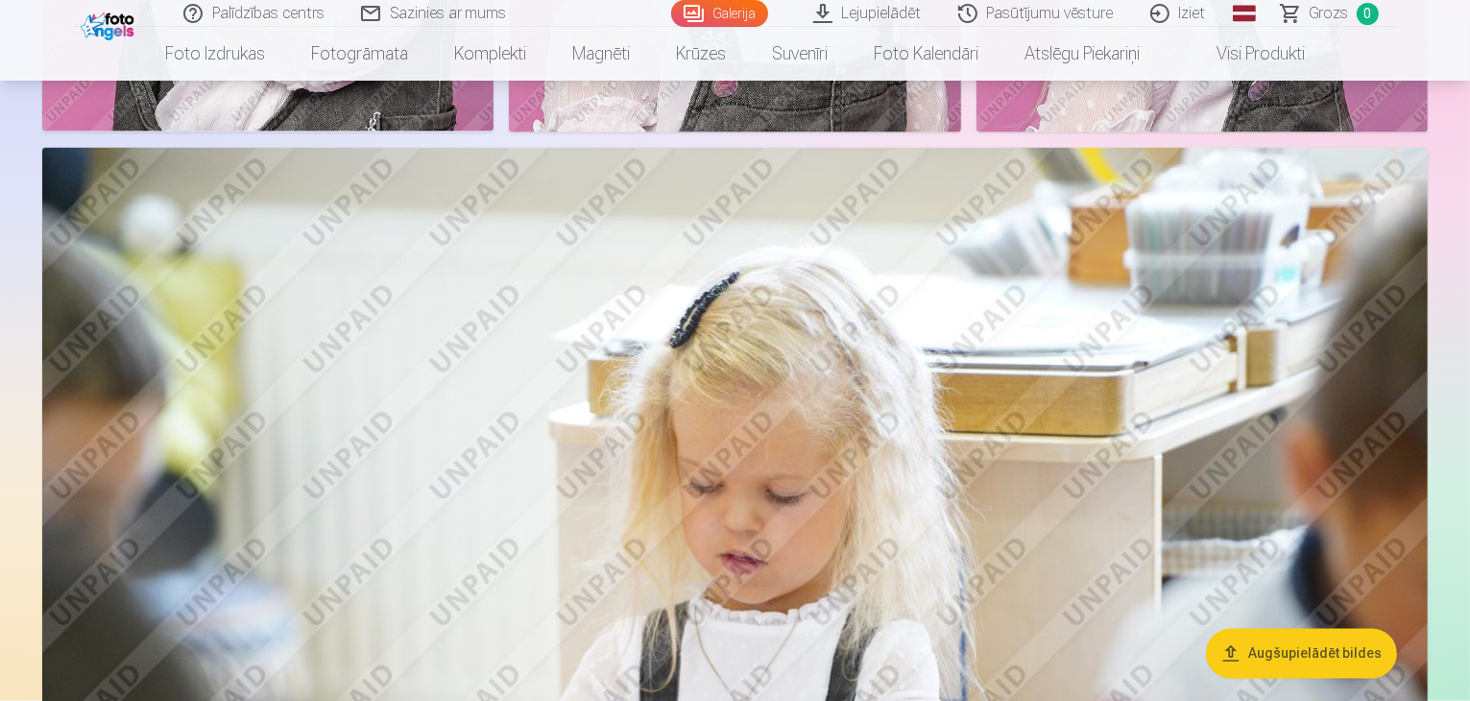
click at [863, 12] on link "Lejupielādēt" at bounding box center [868, 13] width 145 height 27
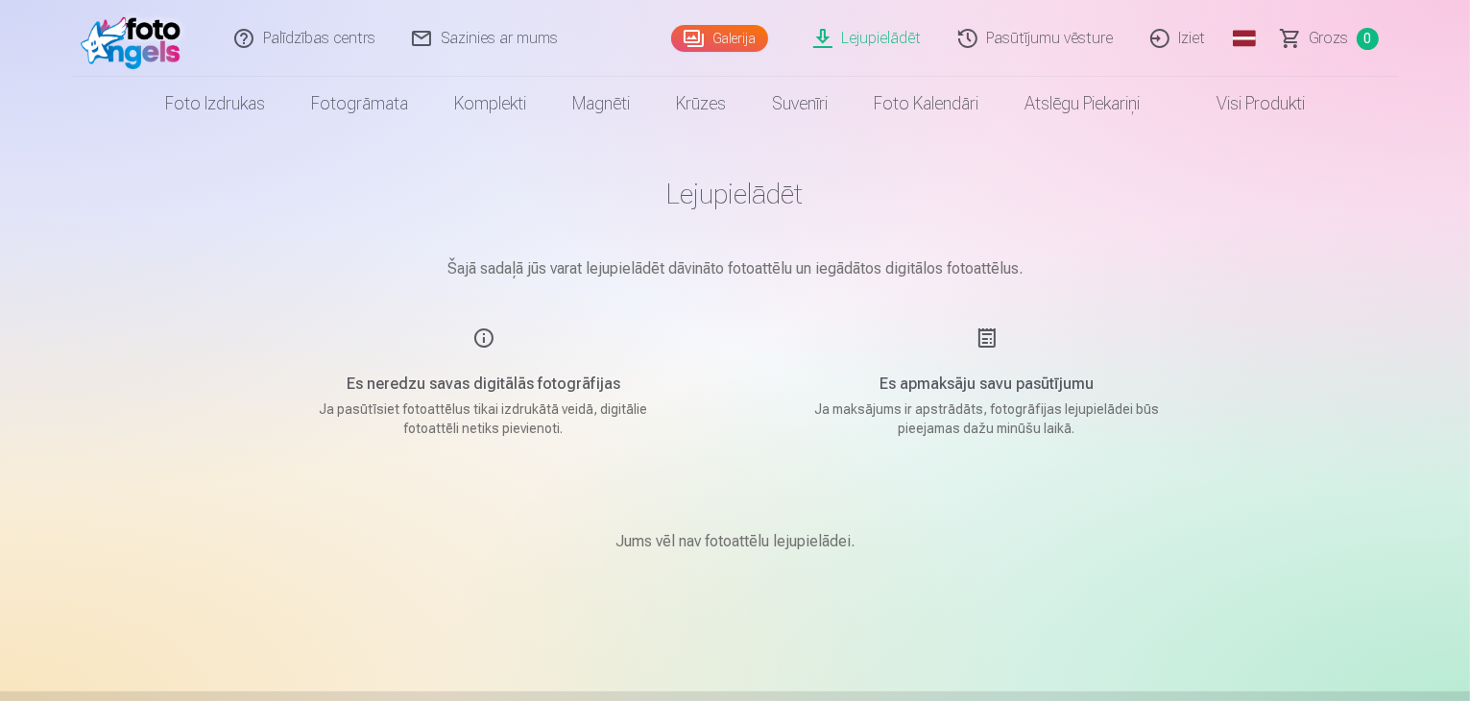
click at [1025, 45] on link "Pasūtījumu vēsture" at bounding box center [1037, 38] width 192 height 77
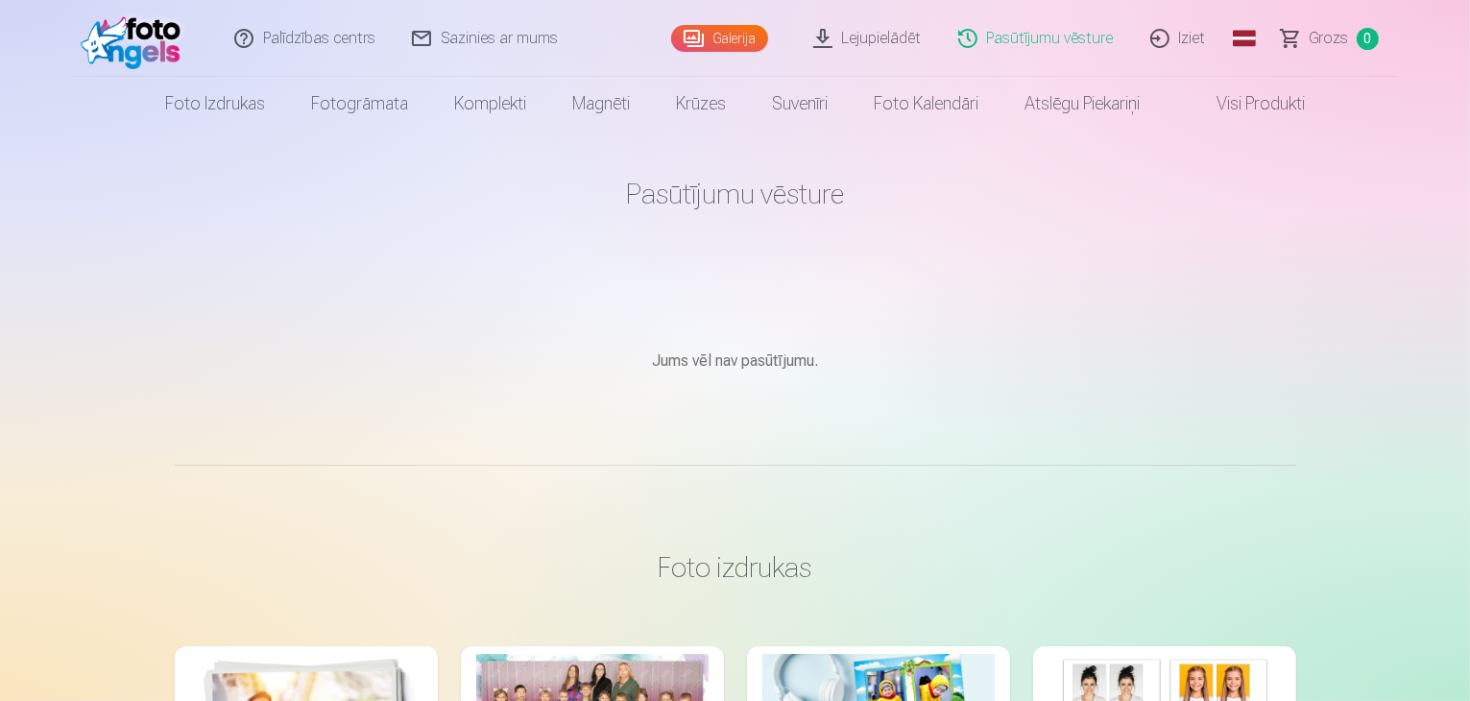
click at [1187, 41] on link "Iziet" at bounding box center [1179, 38] width 92 height 77
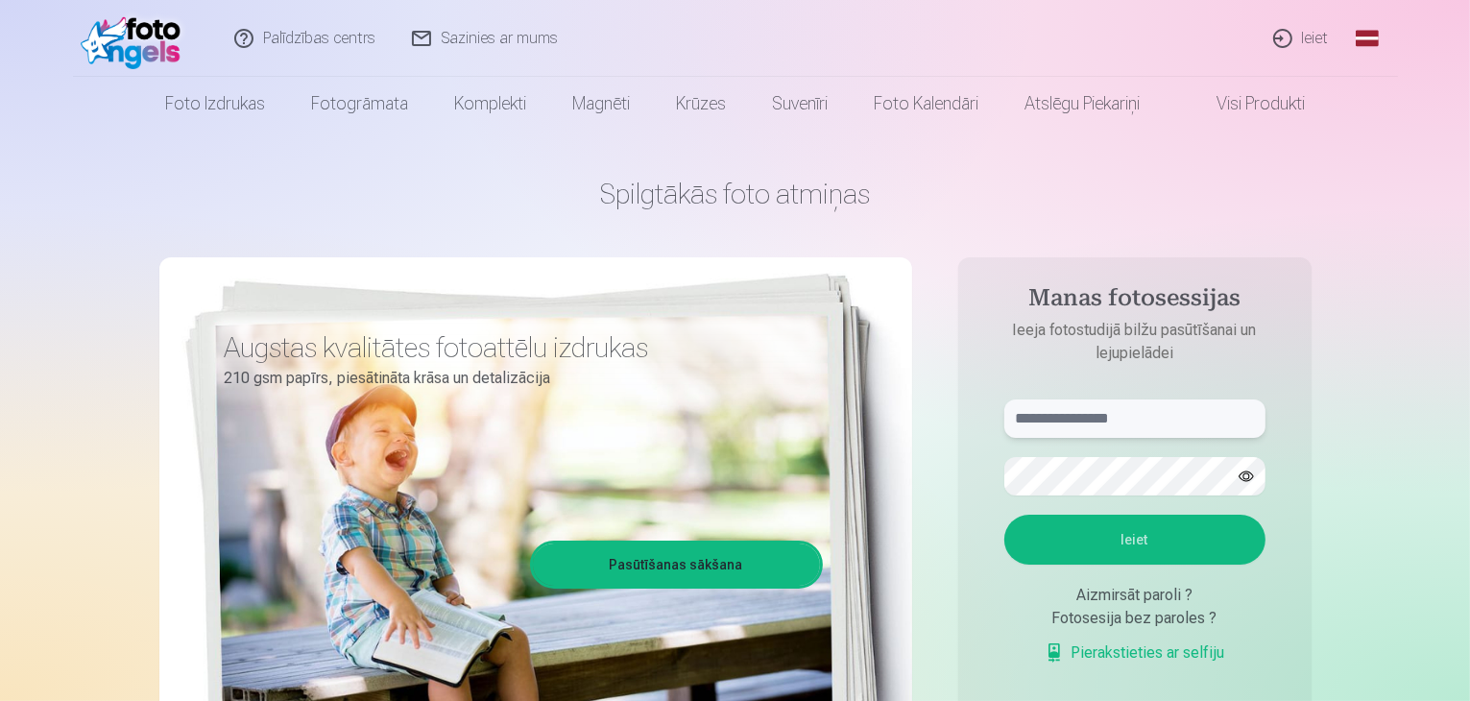
type input "**********"
